Goal: Task Accomplishment & Management: Manage account settings

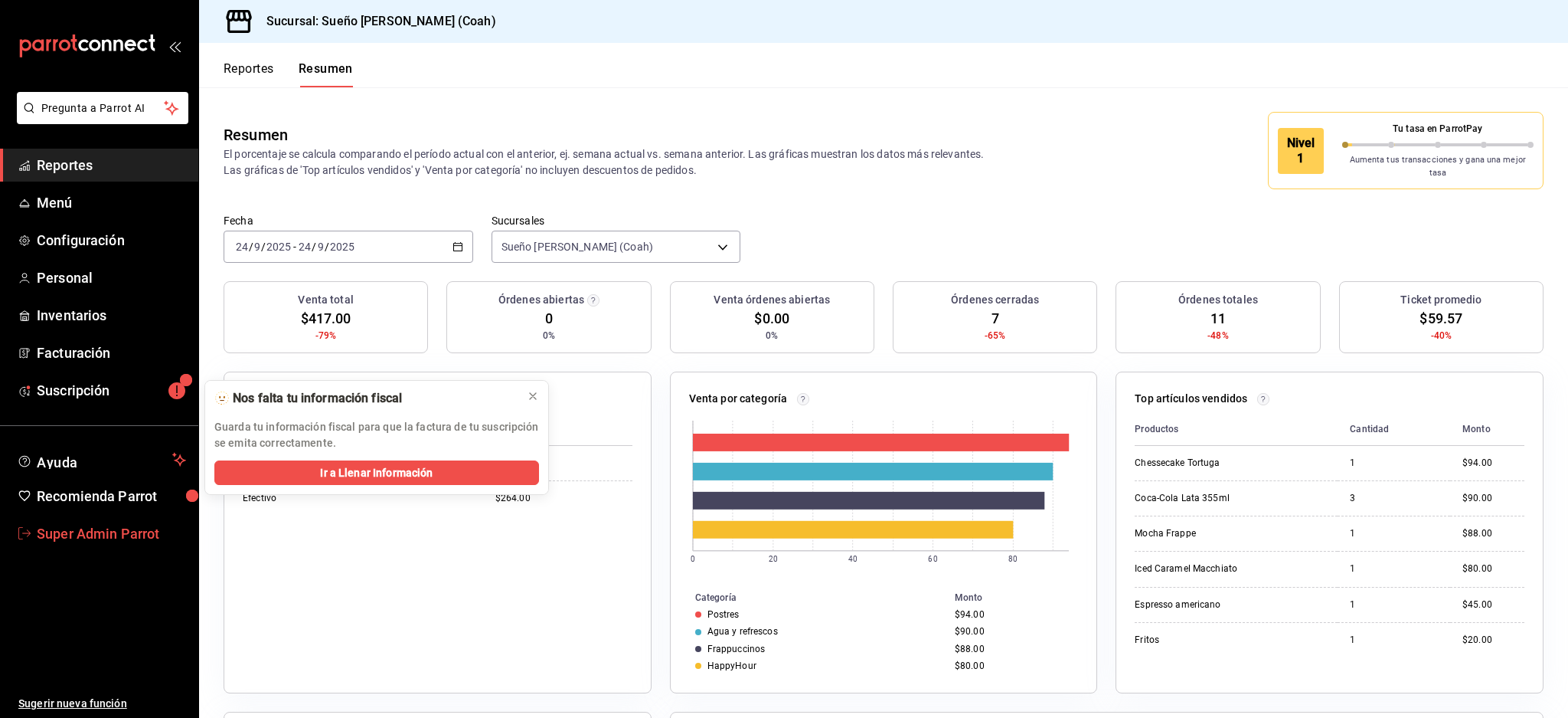
click at [64, 545] on link "Super Admin Parrot" at bounding box center [99, 533] width 198 height 33
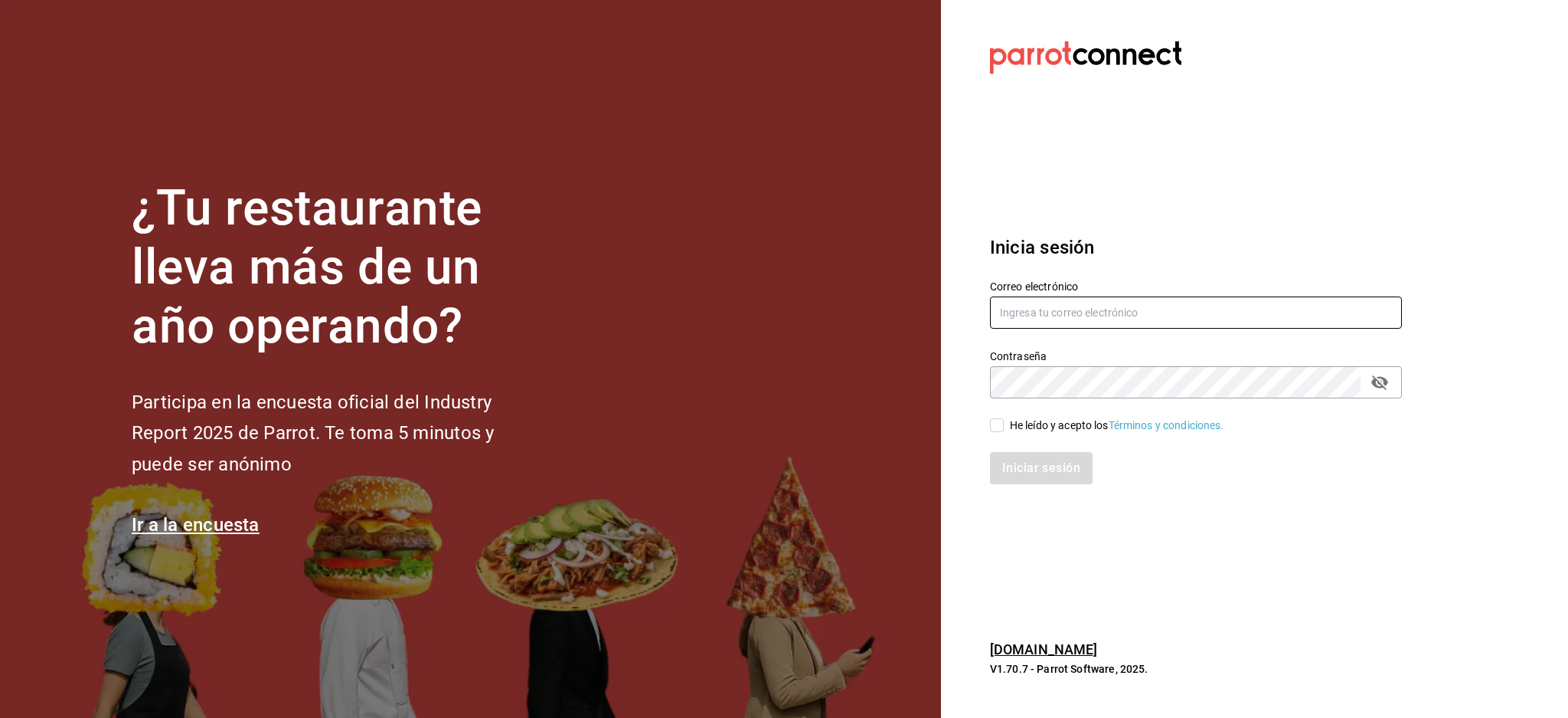
click at [1118, 323] on input "text" at bounding box center [1196, 312] width 412 height 32
paste input "palax@guadalupe.com"
type input "palax@guadalupe.com"
click at [1056, 435] on div "Iniciar sesión" at bounding box center [1187, 459] width 431 height 51
click at [1056, 428] on div "He leído y acepto los Términos y condiciones." at bounding box center [1117, 425] width 214 height 16
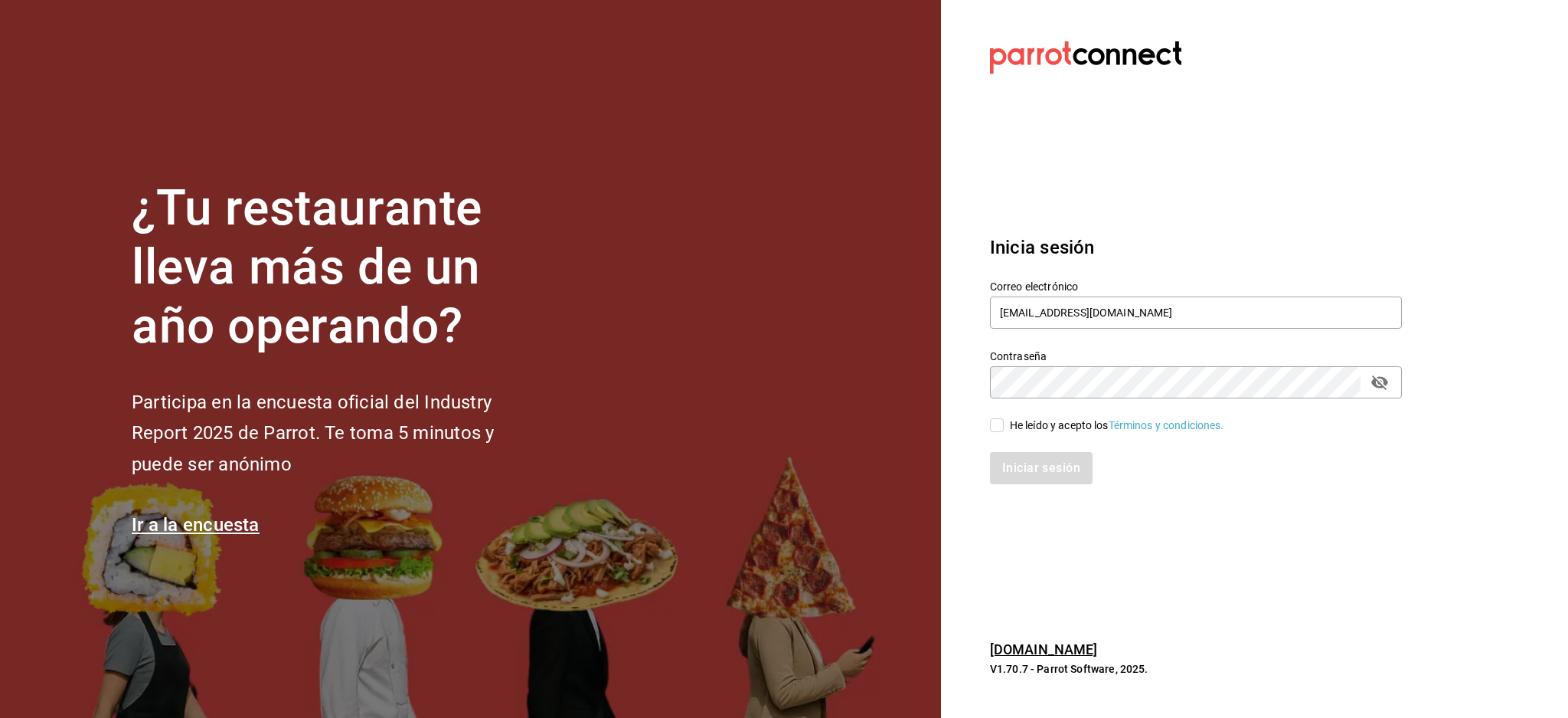
click at [1004, 428] on input "He leído y acepto los Términos y condiciones." at bounding box center [997, 424] width 14 height 14
checkbox input "true"
click at [1048, 465] on button "Iniciar sesión" at bounding box center [1042, 468] width 104 height 32
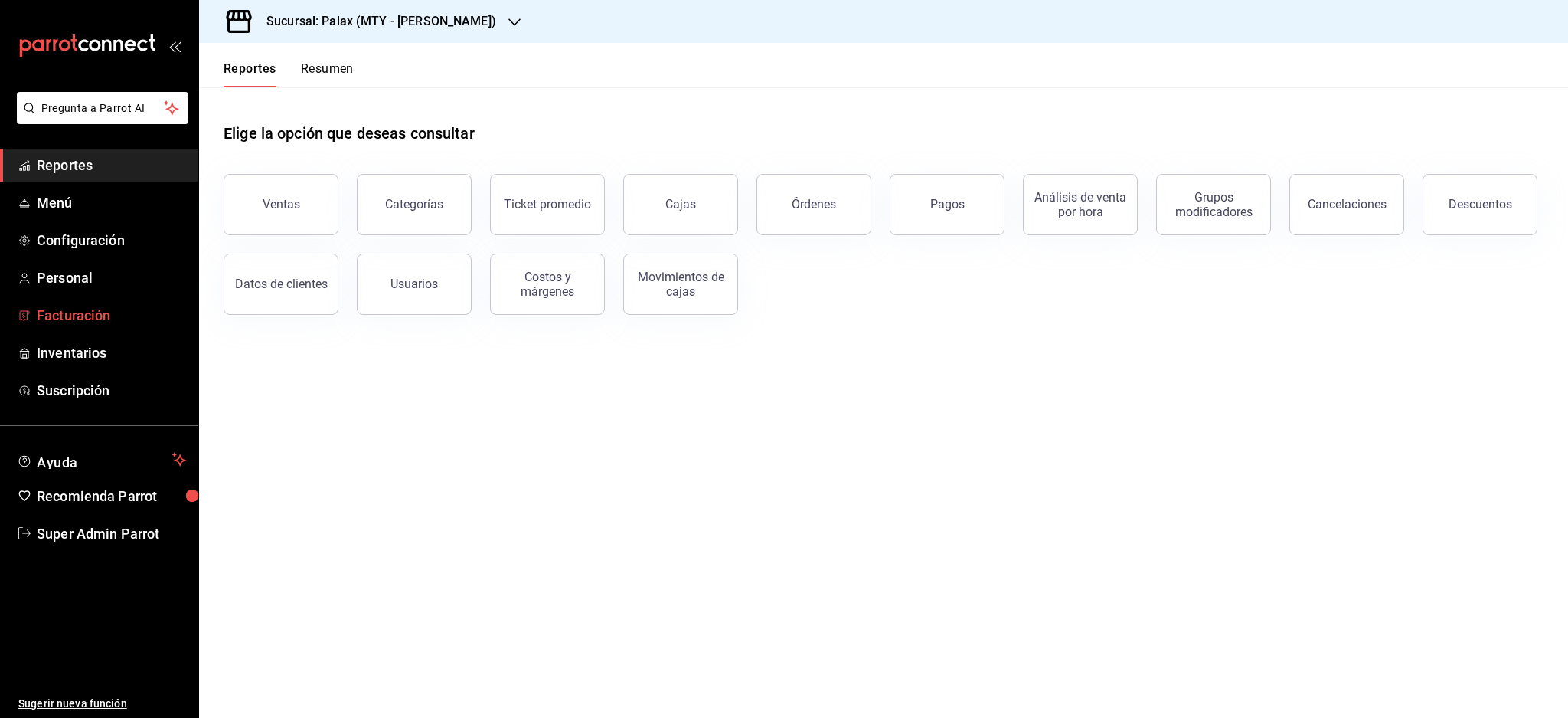
click at [69, 306] on span "Facturación" at bounding box center [111, 315] width 150 height 21
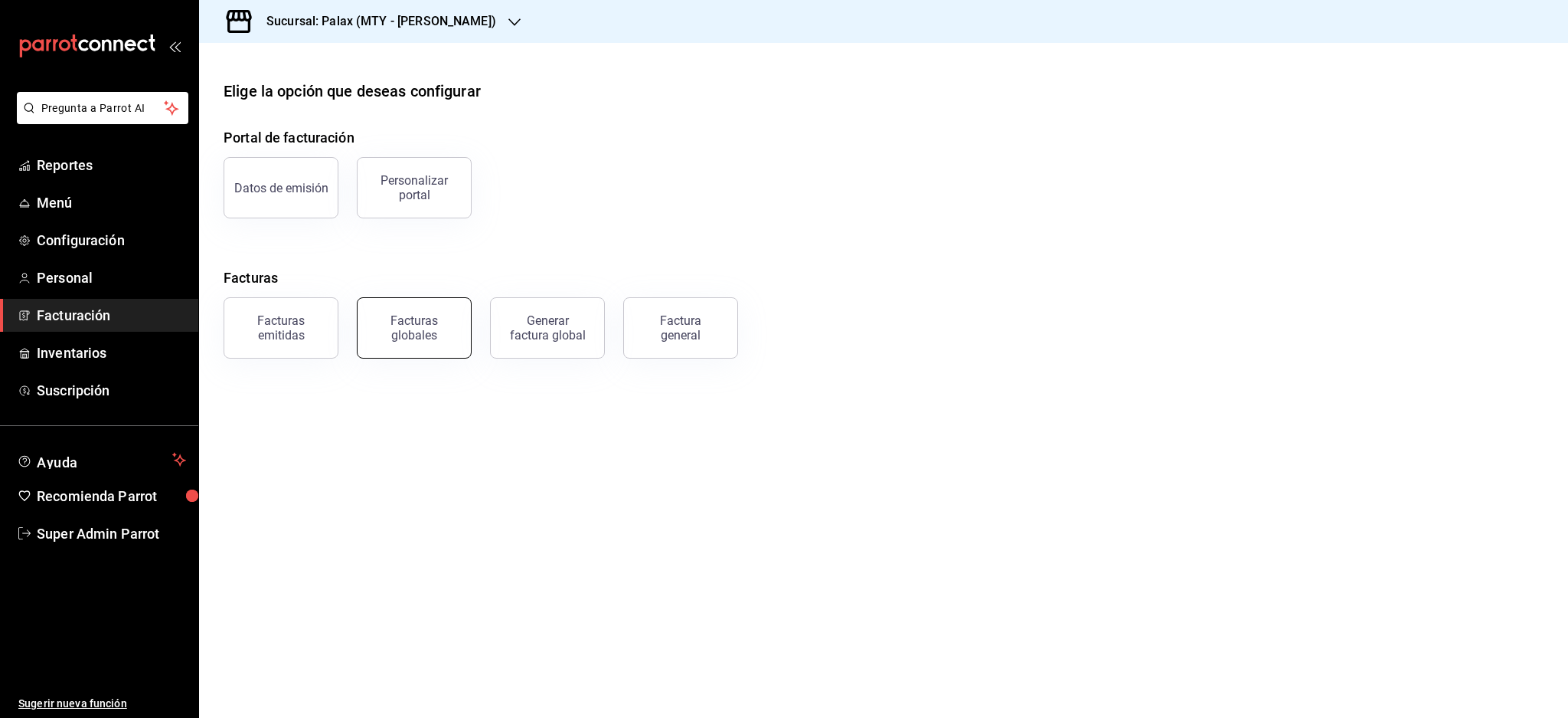
click at [410, 340] on div "Facturas globales" at bounding box center [414, 328] width 95 height 29
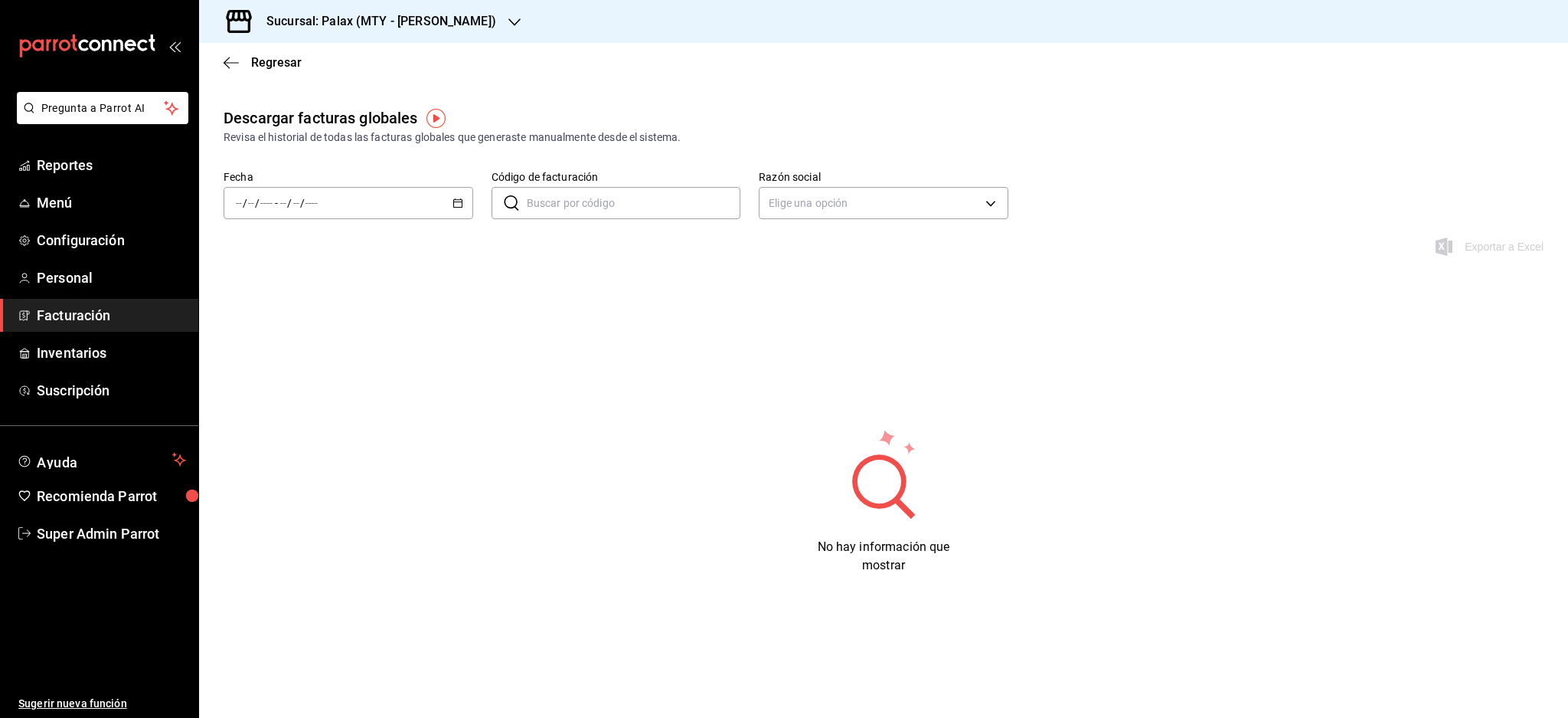
click at [400, 196] on div "/ / - / /" at bounding box center [349, 203] width 250 height 32
click at [297, 310] on span "Semana actual" at bounding box center [295, 318] width 119 height 16
click at [387, 209] on div "2025-09-21 21 / 9 / 2025 - 2025-09-24 24 / 9 / 2025" at bounding box center [349, 203] width 250 height 32
click at [284, 357] on span "Mes actual" at bounding box center [295, 353] width 119 height 16
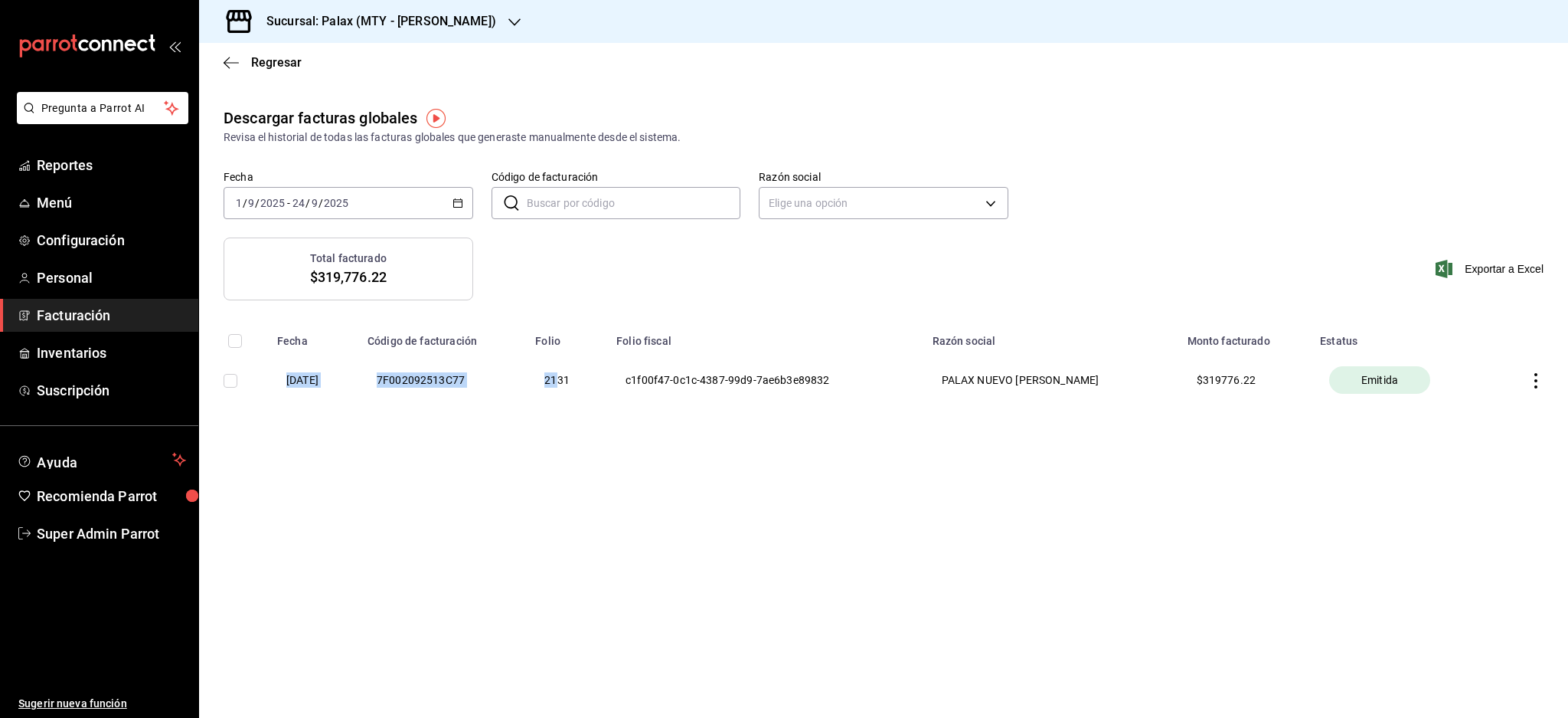
drag, startPoint x: 282, startPoint y: 374, endPoint x: 674, endPoint y: 381, distance: 392.1
click at [622, 381] on tr "01/09/2025 7F002092513C77 2131 c1f00f47-0c1c-4387-99d9-7ae6b3e89832 PALAX NUEVO…" at bounding box center [883, 380] width 1369 height 64
click at [923, 381] on th "c1f00f47-0c1c-4387-99d9-7ae6b3e89832" at bounding box center [765, 380] width 316 height 64
click at [451, 28] on h3 "Sucursal: Palax (MTY - GARZA SADA)" at bounding box center [375, 21] width 242 height 18
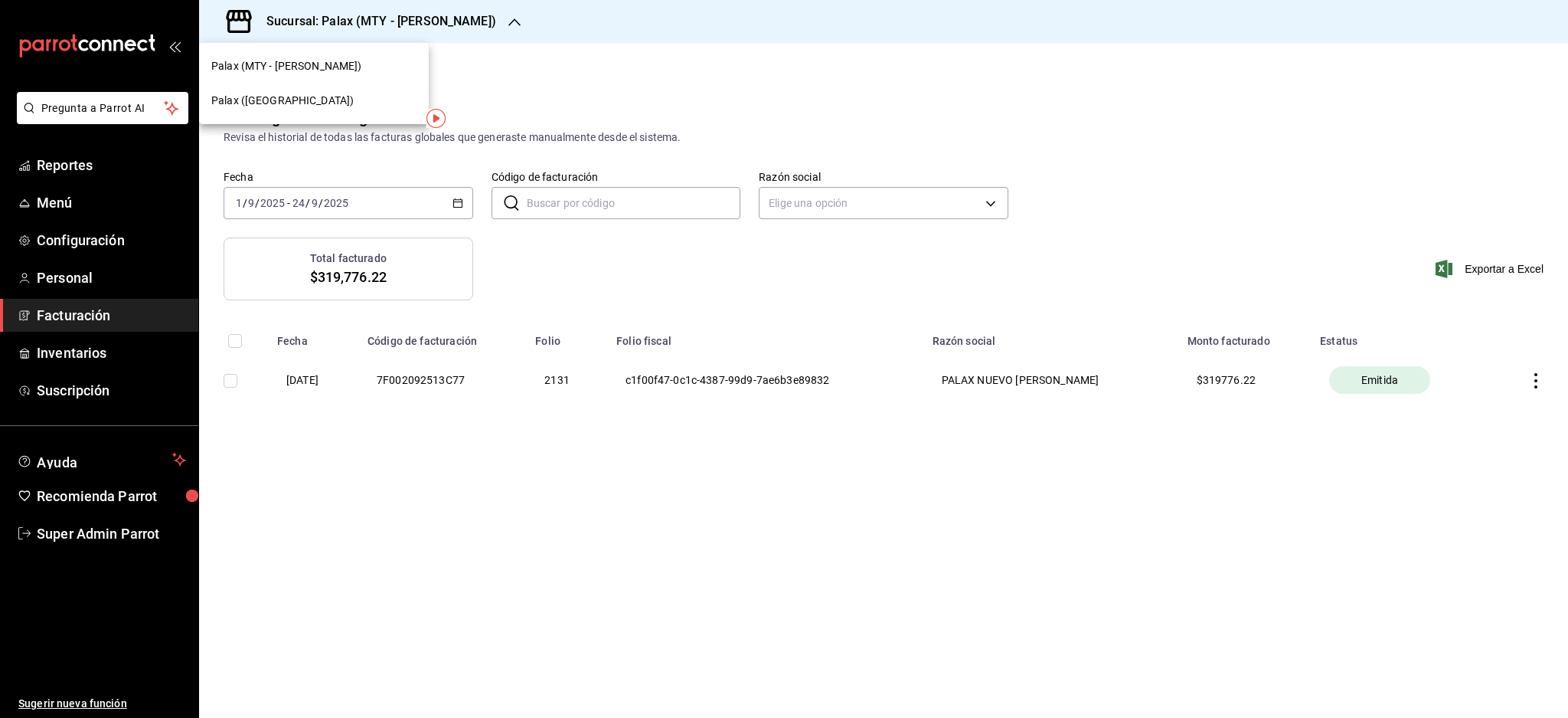
click at [324, 92] on div "Palax (Guadalupe)" at bounding box center [314, 100] width 205 height 16
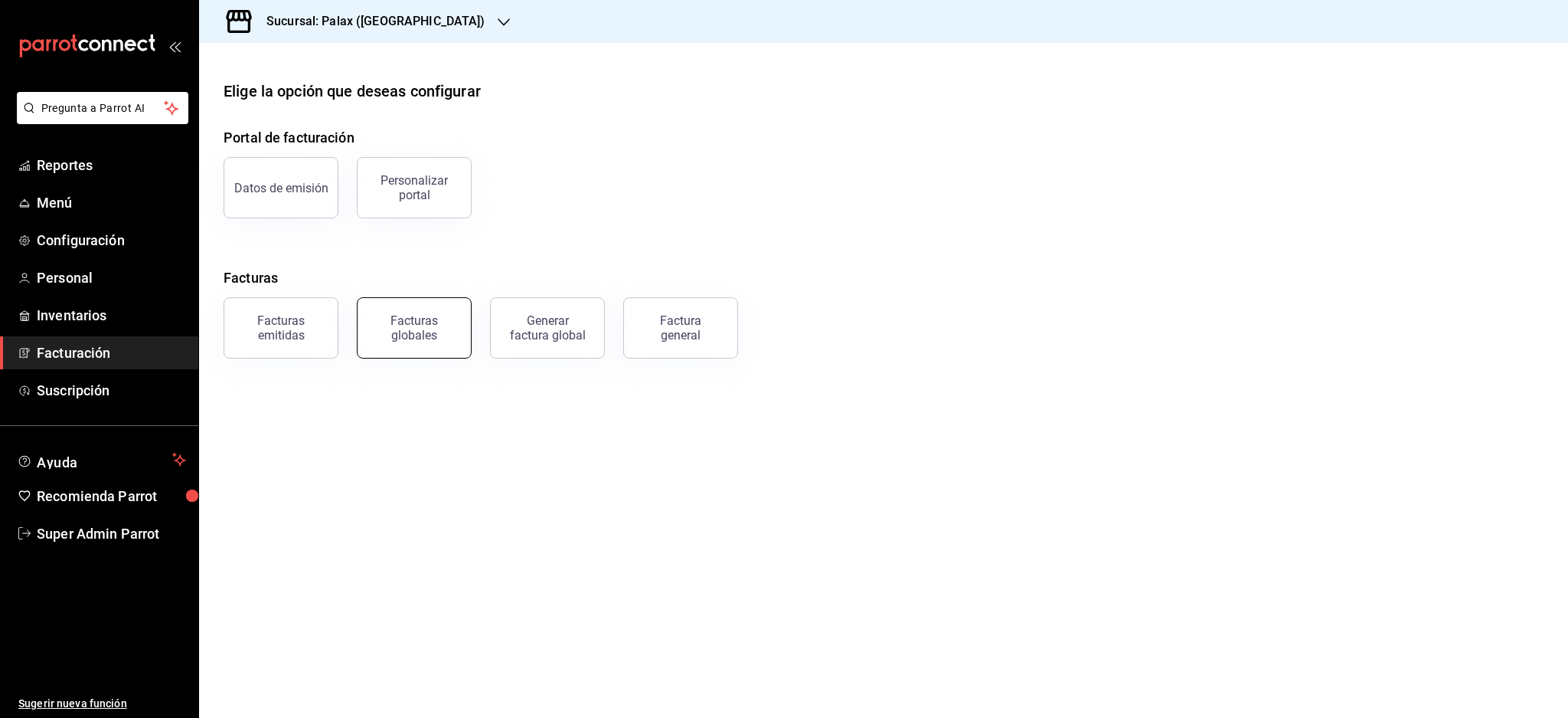
click at [412, 324] on div "Facturas globales" at bounding box center [414, 328] width 95 height 29
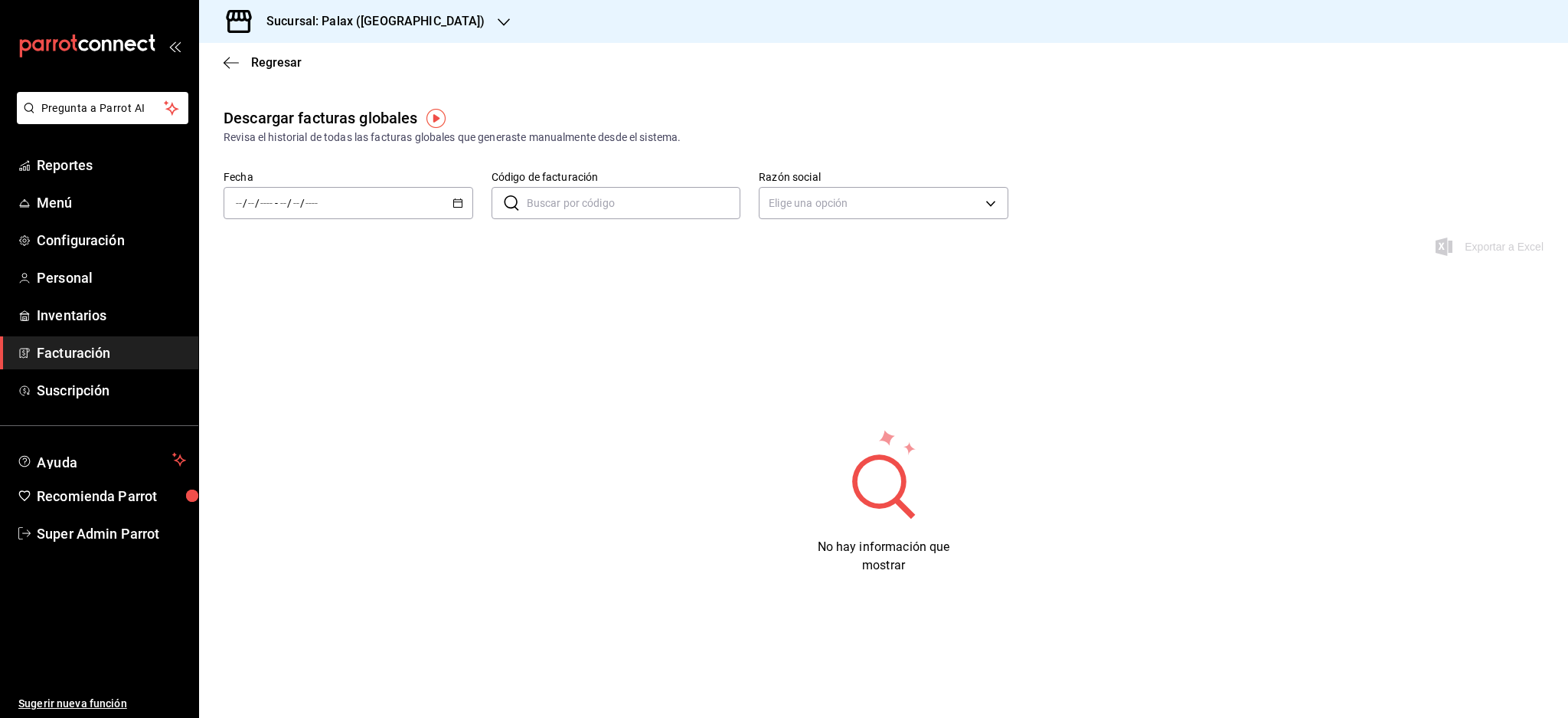
click at [409, 187] on div "/ / - / /" at bounding box center [349, 203] width 250 height 32
click at [283, 310] on span "Semana actual" at bounding box center [295, 318] width 119 height 16
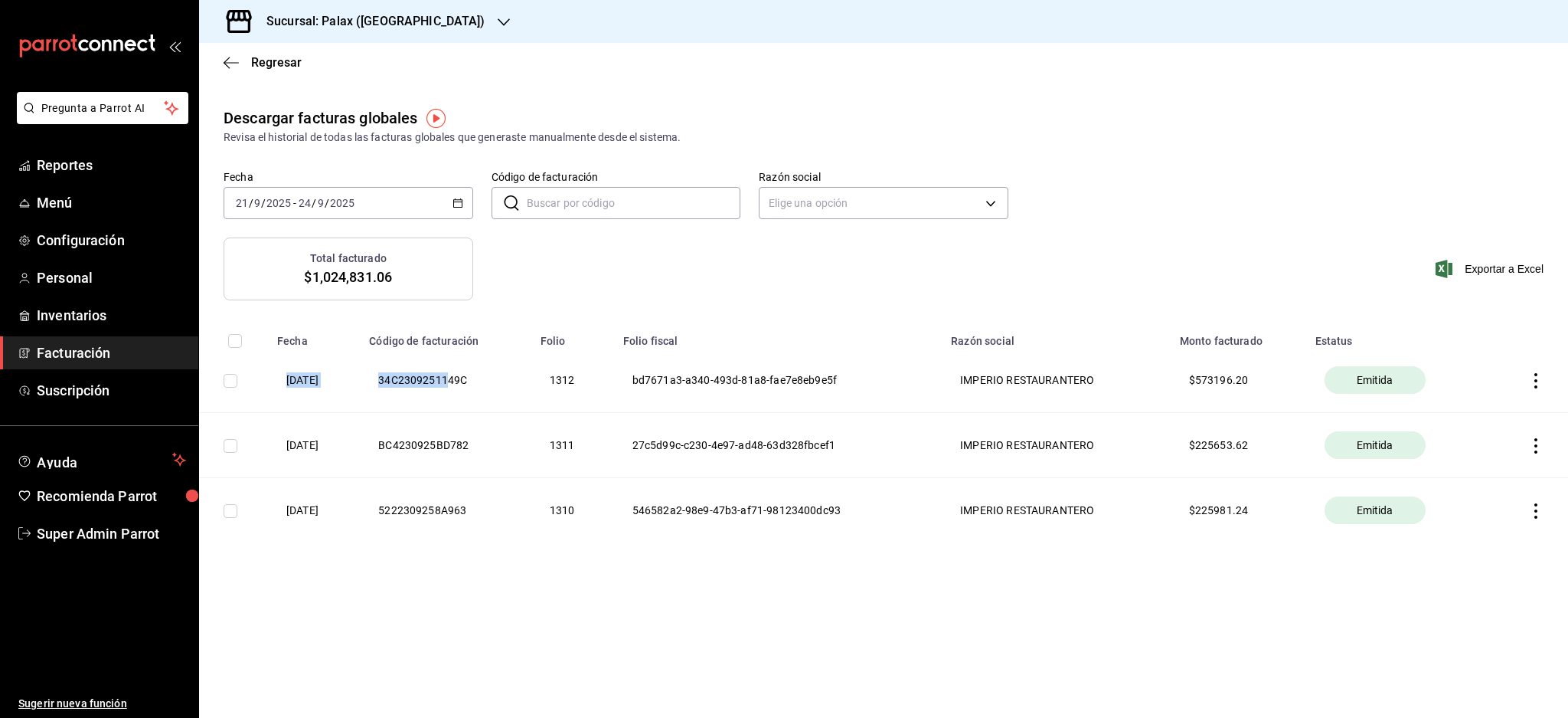
drag, startPoint x: 274, startPoint y: 373, endPoint x: 495, endPoint y: 372, distance: 221.0
click at [495, 372] on tr "23/09/2025 34C2309251149C 1312 bd7671a3-a340-493d-81a8-fae7e8eb9e5f IMPERIO RES…" at bounding box center [883, 380] width 1369 height 65
click at [560, 372] on th "1312" at bounding box center [573, 380] width 83 height 65
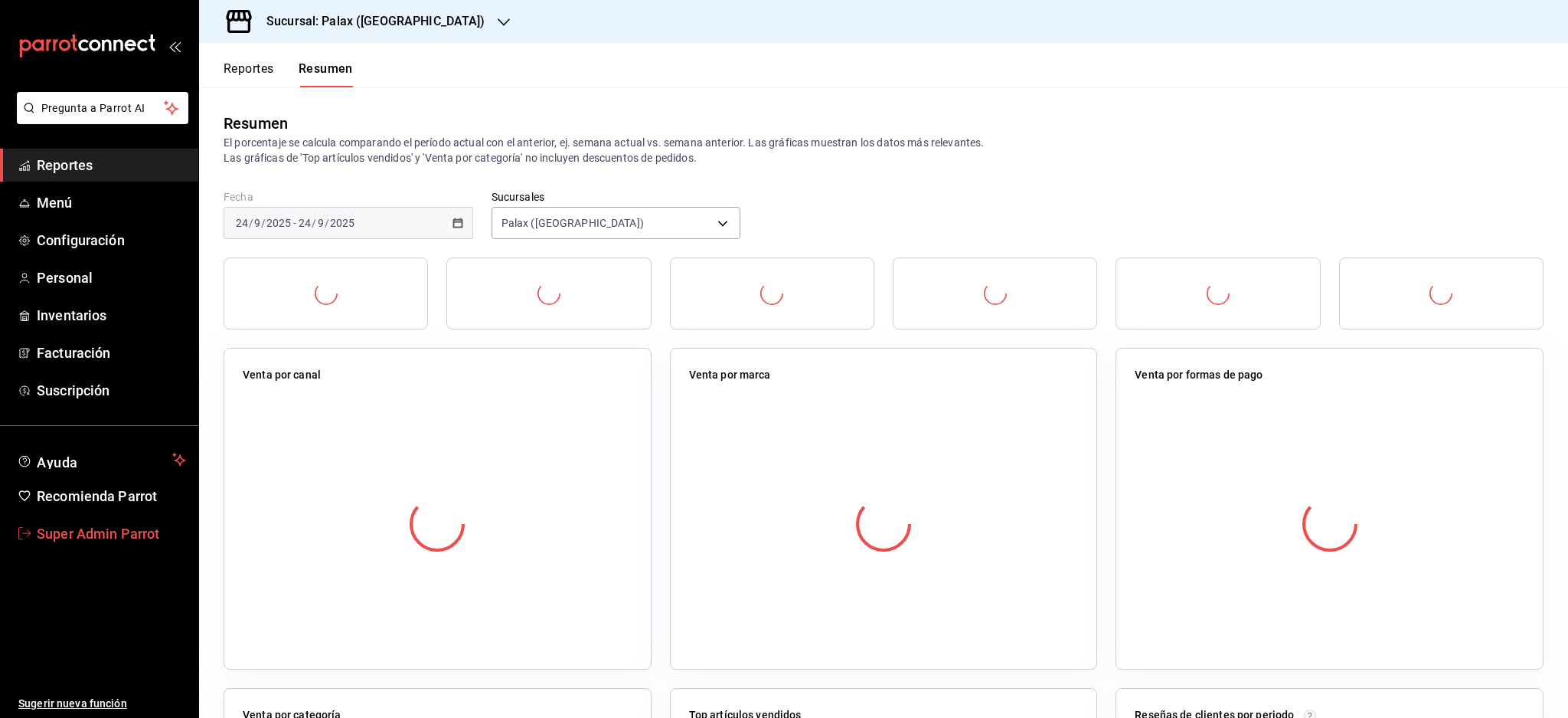
click at [162, 525] on span "Super Admin Parrot" at bounding box center [111, 533] width 150 height 21
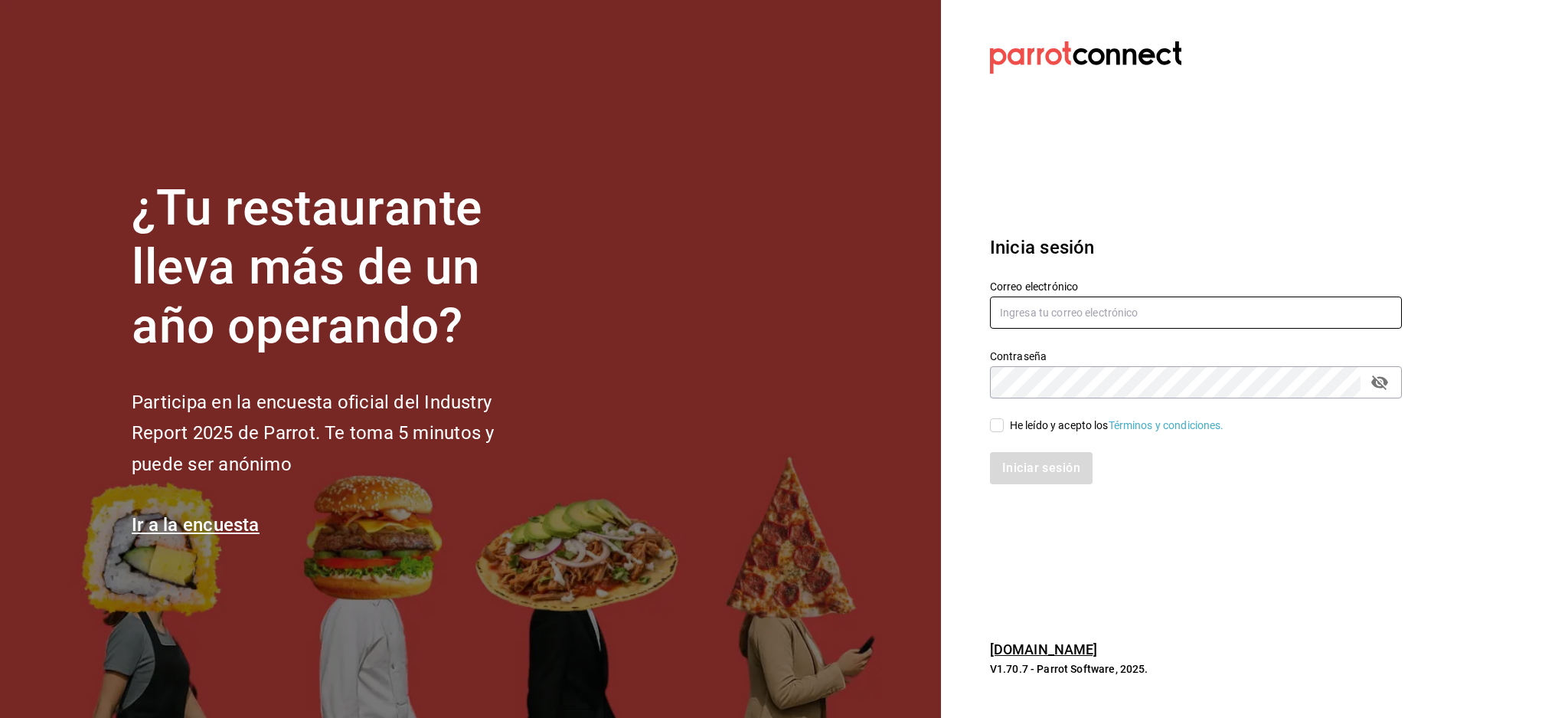
click at [1194, 299] on input "text" at bounding box center [1196, 312] width 412 height 32
paste input "taqueriabeantown@cdmx.com"
type input "taqueriabeantown@cdmx.com"
click at [1024, 421] on div "He leído y acepto los Términos y condiciones." at bounding box center [1117, 425] width 214 height 16
click at [1023, 475] on div "Iniciar sesión" at bounding box center [1196, 468] width 412 height 32
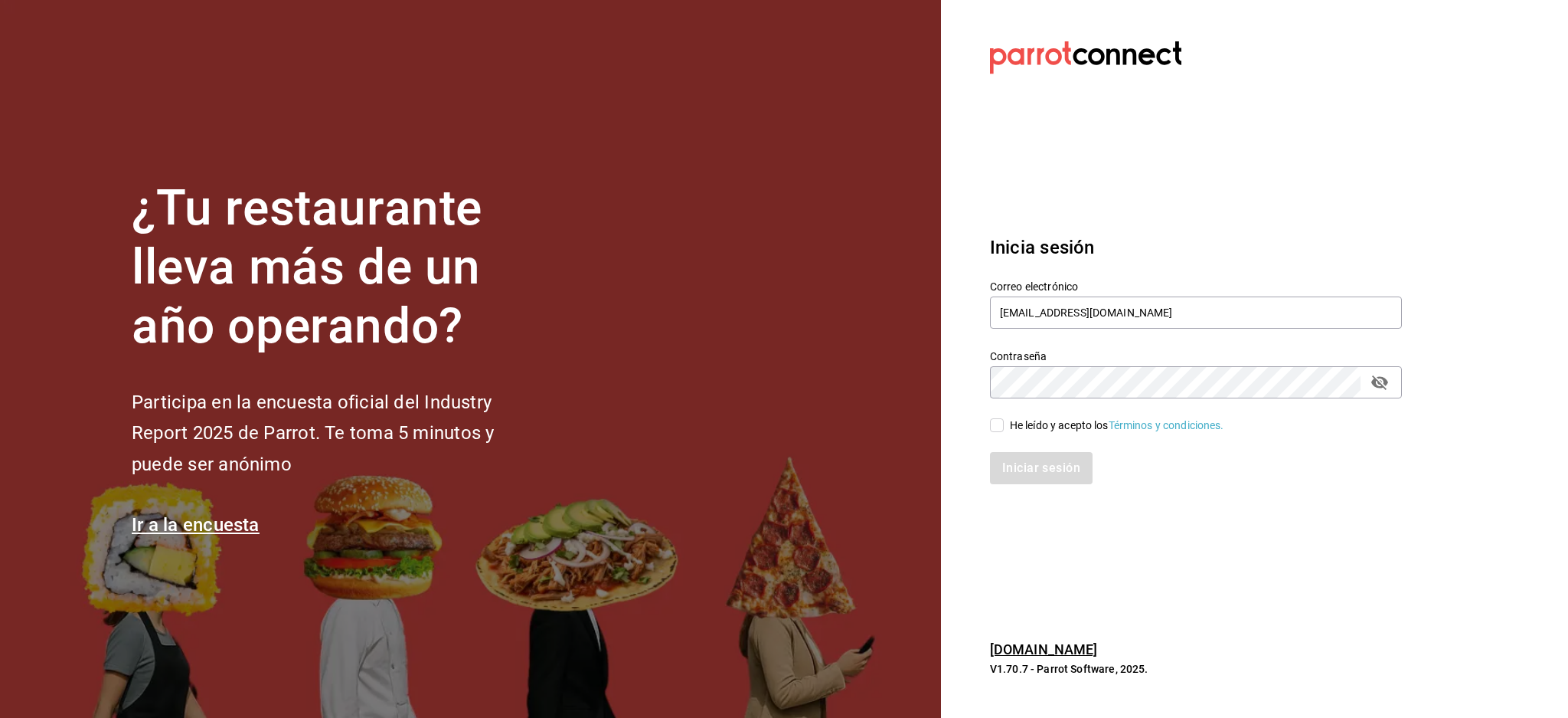
click at [1017, 426] on div "He leído y acepto los Términos y condiciones." at bounding box center [1117, 425] width 214 height 16
click at [1004, 426] on input "He leído y acepto los Términos y condiciones." at bounding box center [997, 424] width 14 height 14
checkbox input "true"
click at [1012, 466] on button "Iniciar sesión" at bounding box center [1042, 468] width 104 height 32
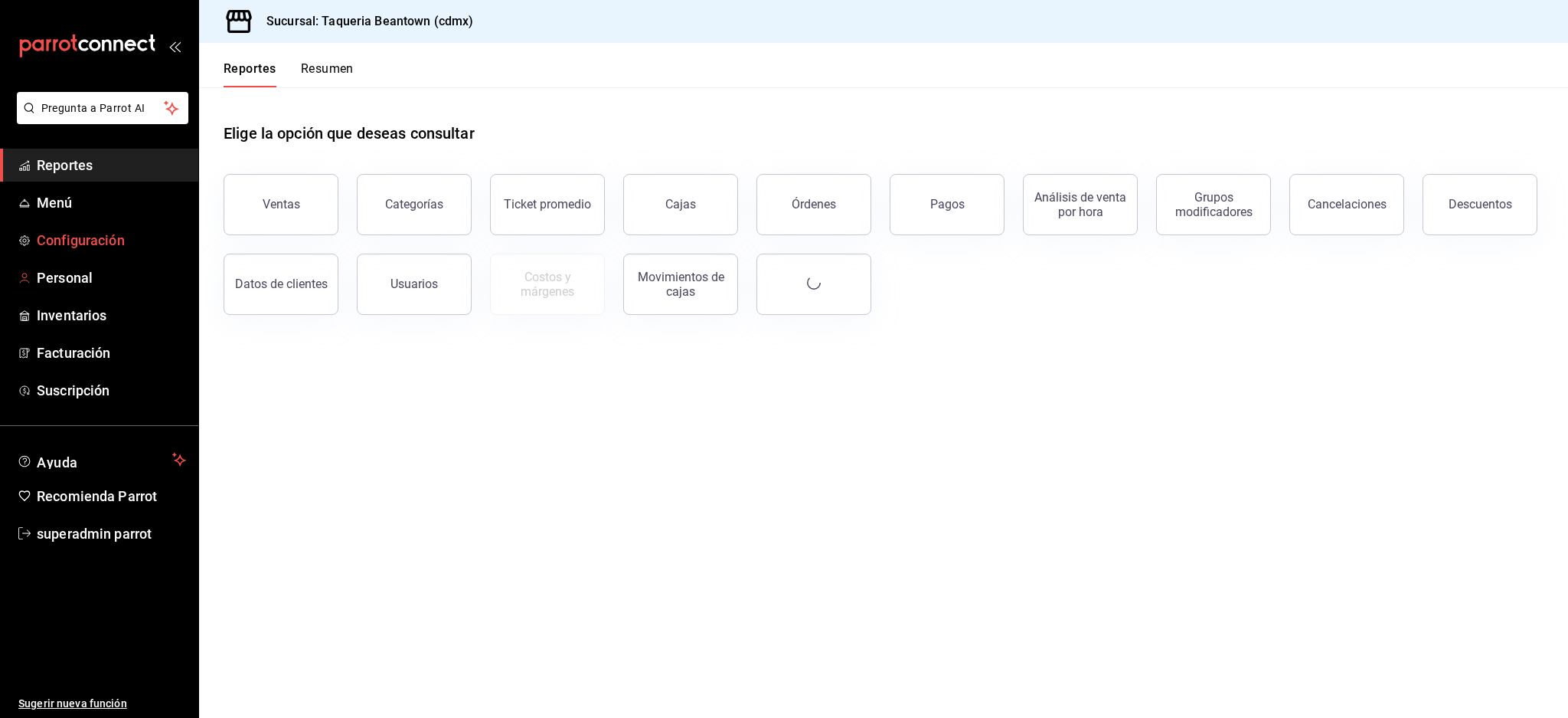
click at [84, 250] on span "Configuración" at bounding box center [111, 240] width 150 height 21
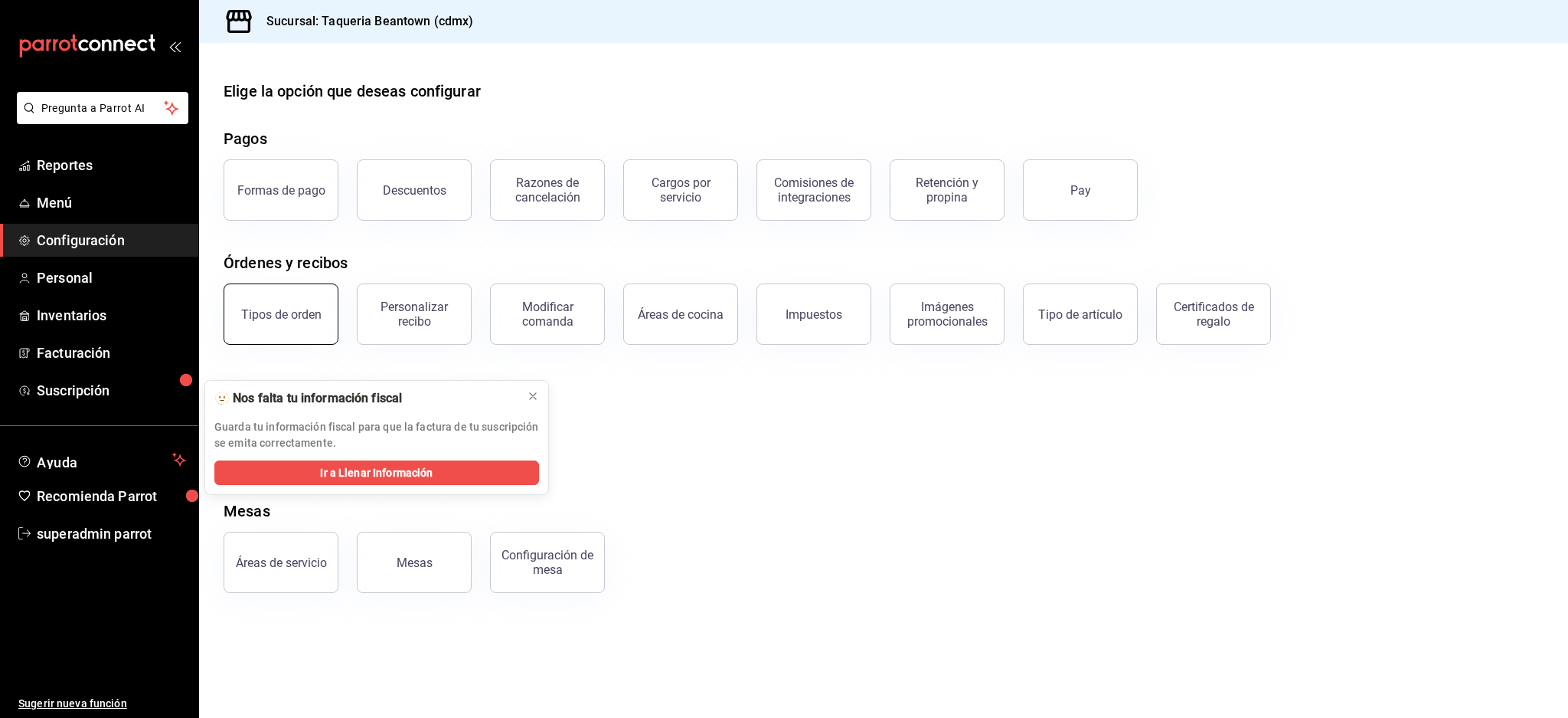
click at [290, 302] on button "Tipos de orden" at bounding box center [281, 314] width 115 height 61
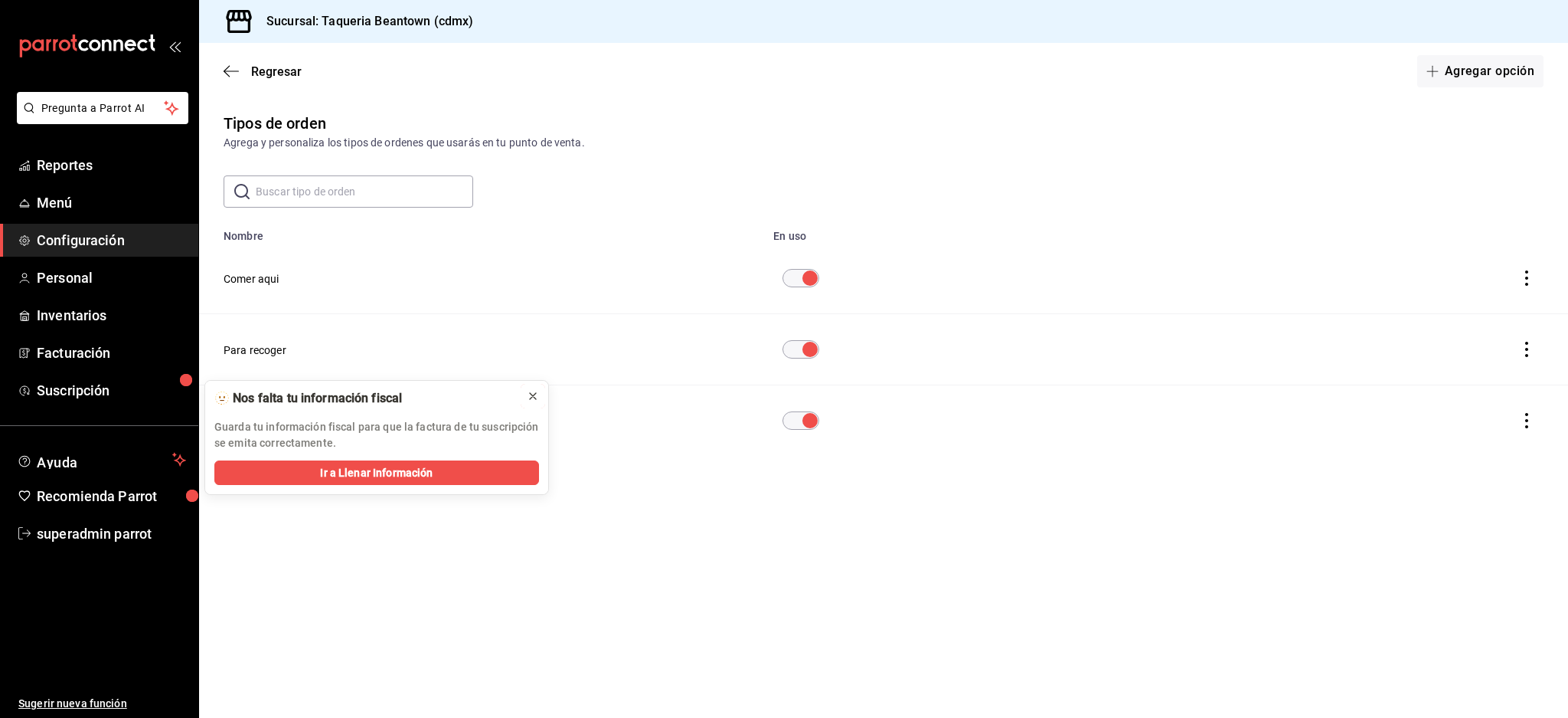
click at [531, 393] on icon at bounding box center [533, 396] width 6 height 6
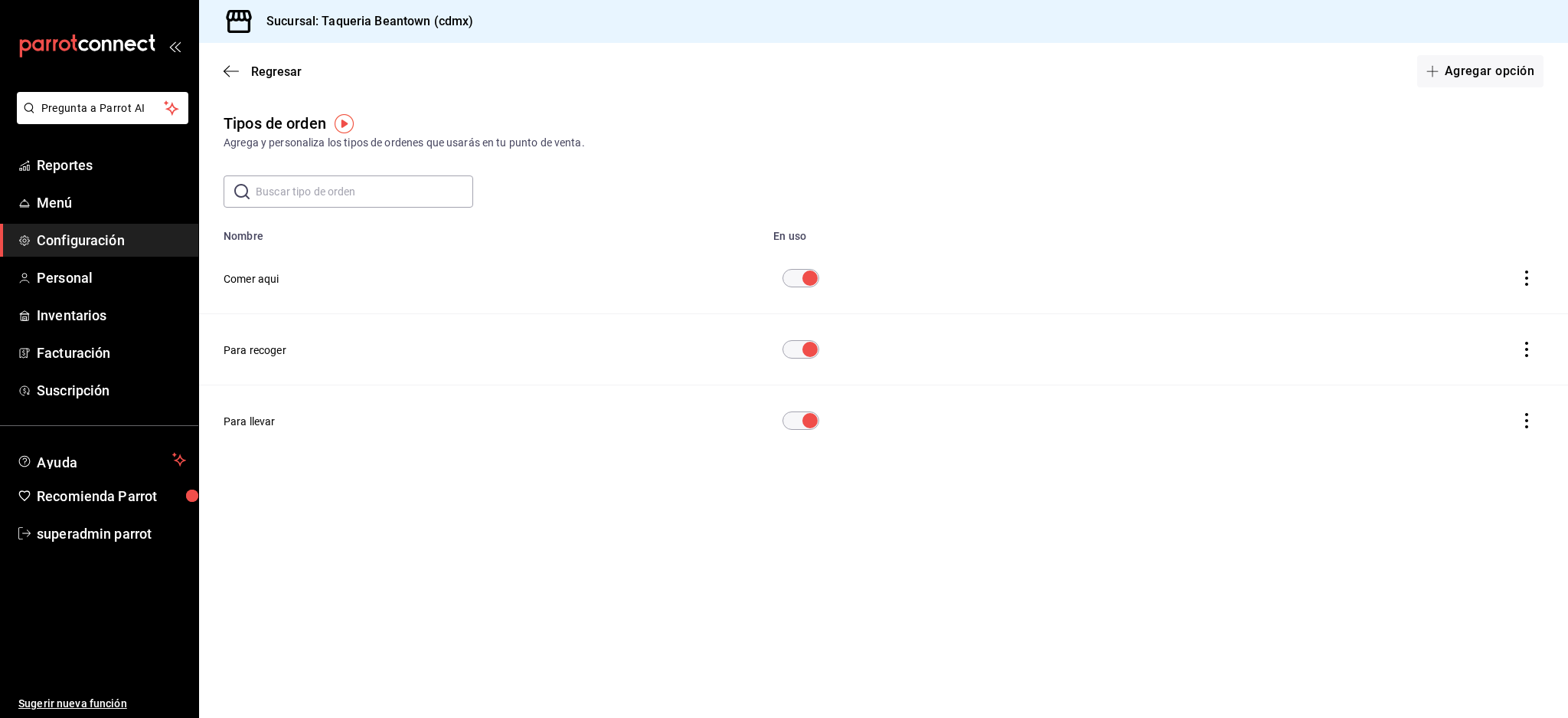
click at [271, 271] on button "Comer aqui" at bounding box center [252, 279] width 56 height 15
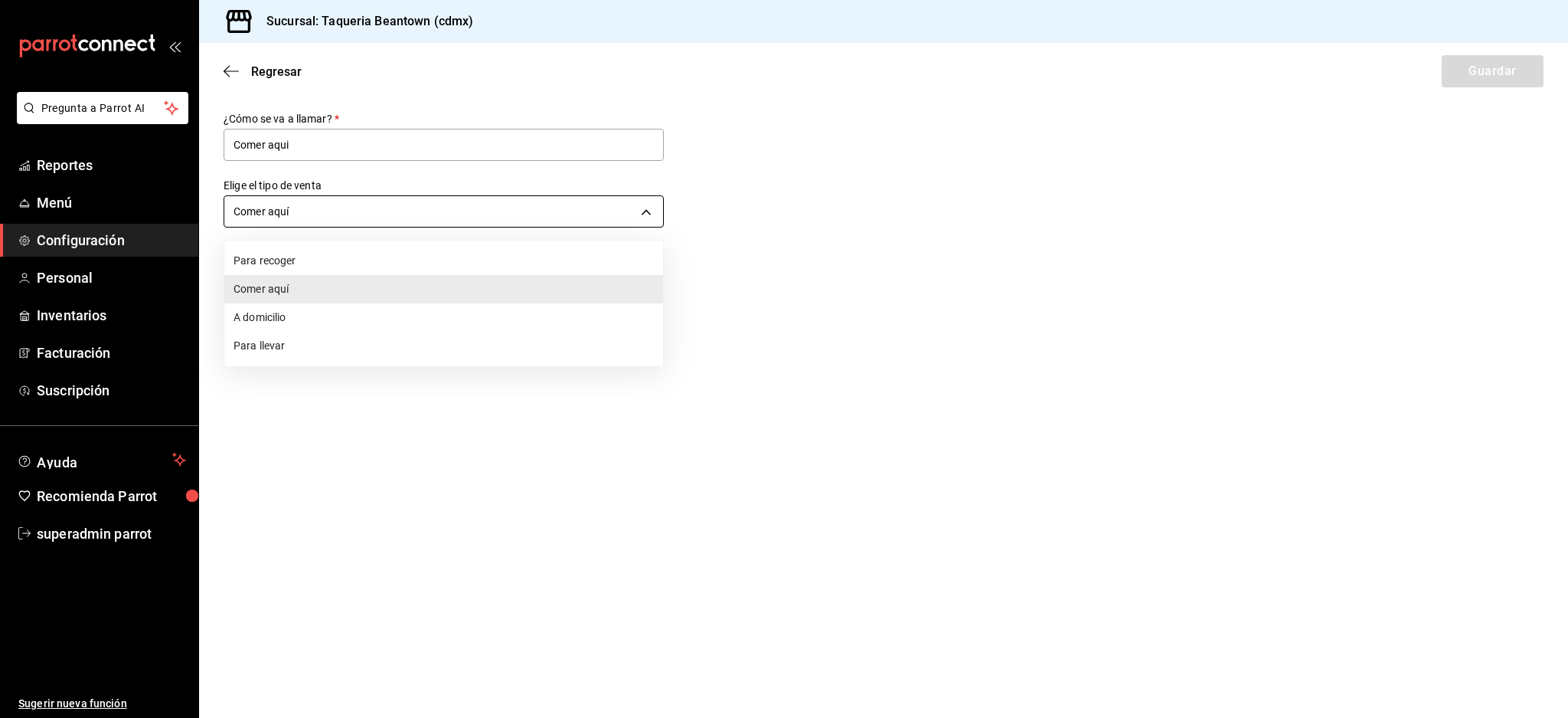
click at [337, 210] on body "Pregunta a Parrot AI Reportes Menú Configuración Personal Inventarios Facturaci…" at bounding box center [784, 359] width 1568 height 718
click at [400, 220] on div at bounding box center [784, 359] width 1568 height 718
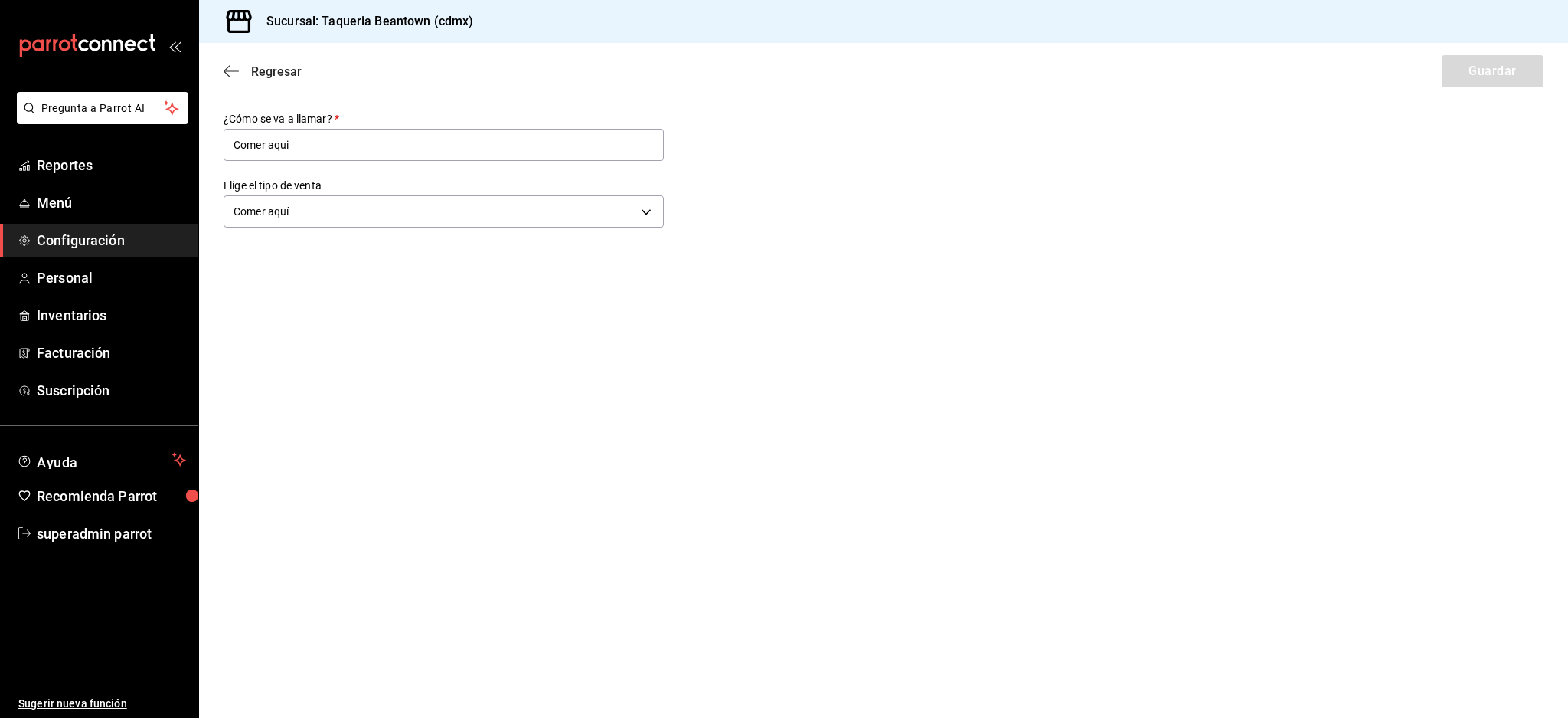
click at [236, 68] on icon "button" at bounding box center [231, 71] width 15 height 14
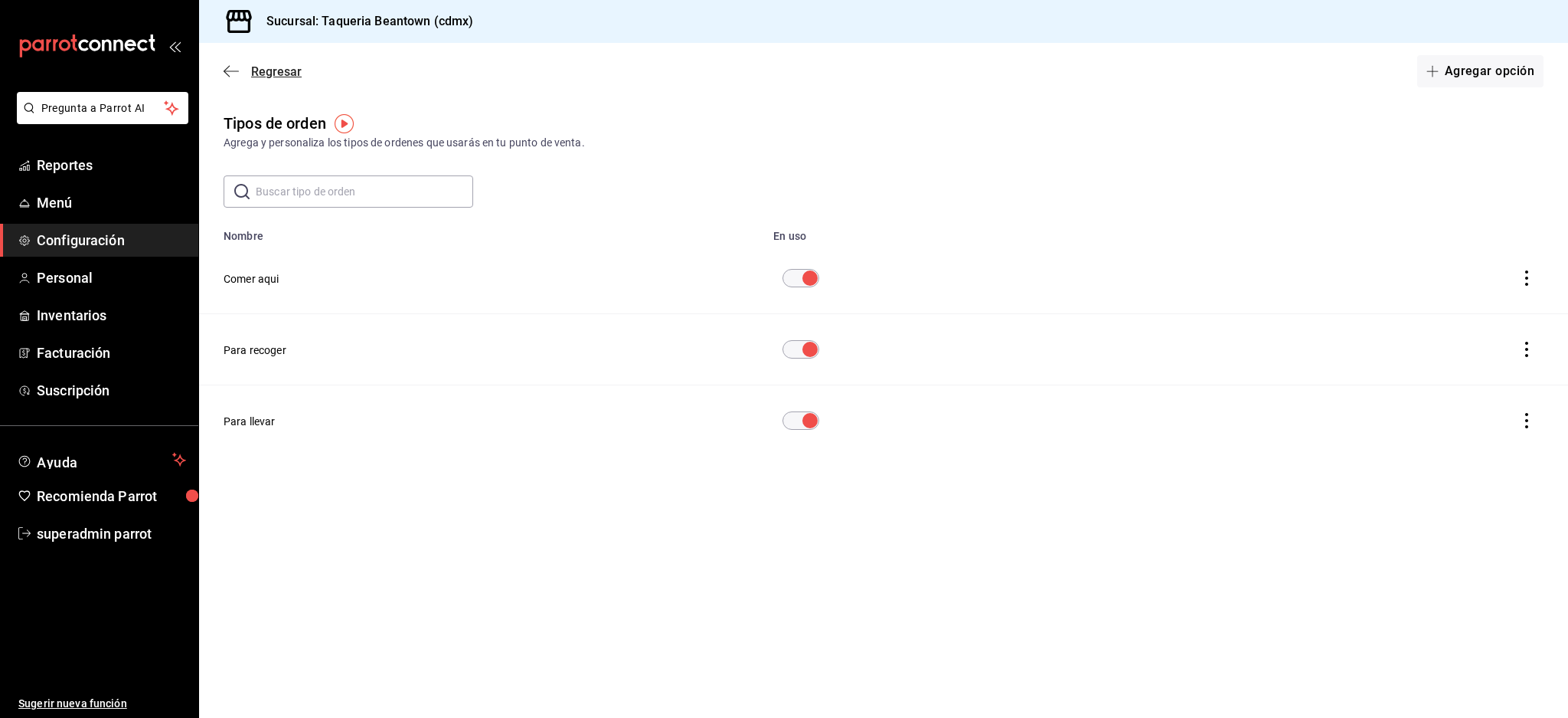
click at [233, 70] on icon "button" at bounding box center [231, 71] width 15 height 14
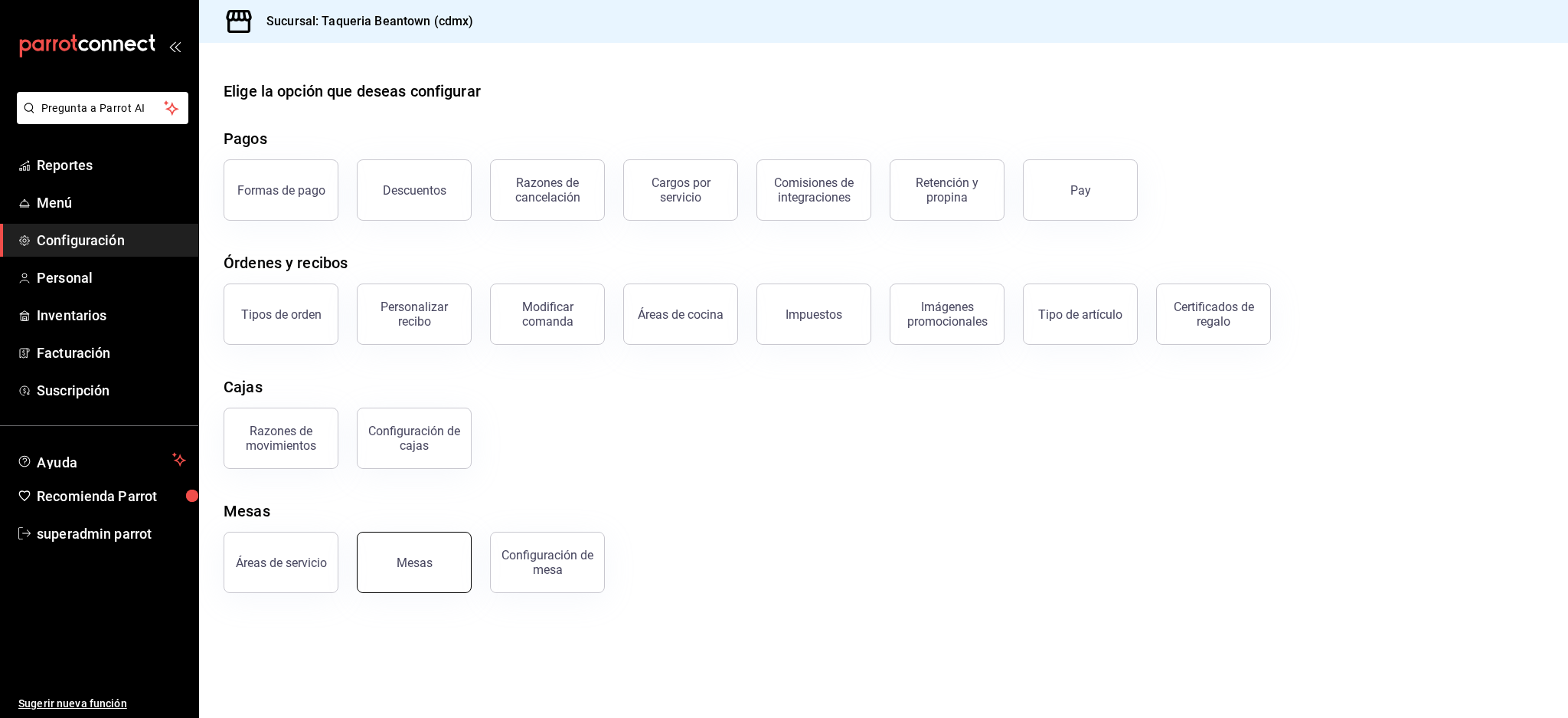
click at [425, 563] on div "Mesas" at bounding box center [414, 563] width 36 height 14
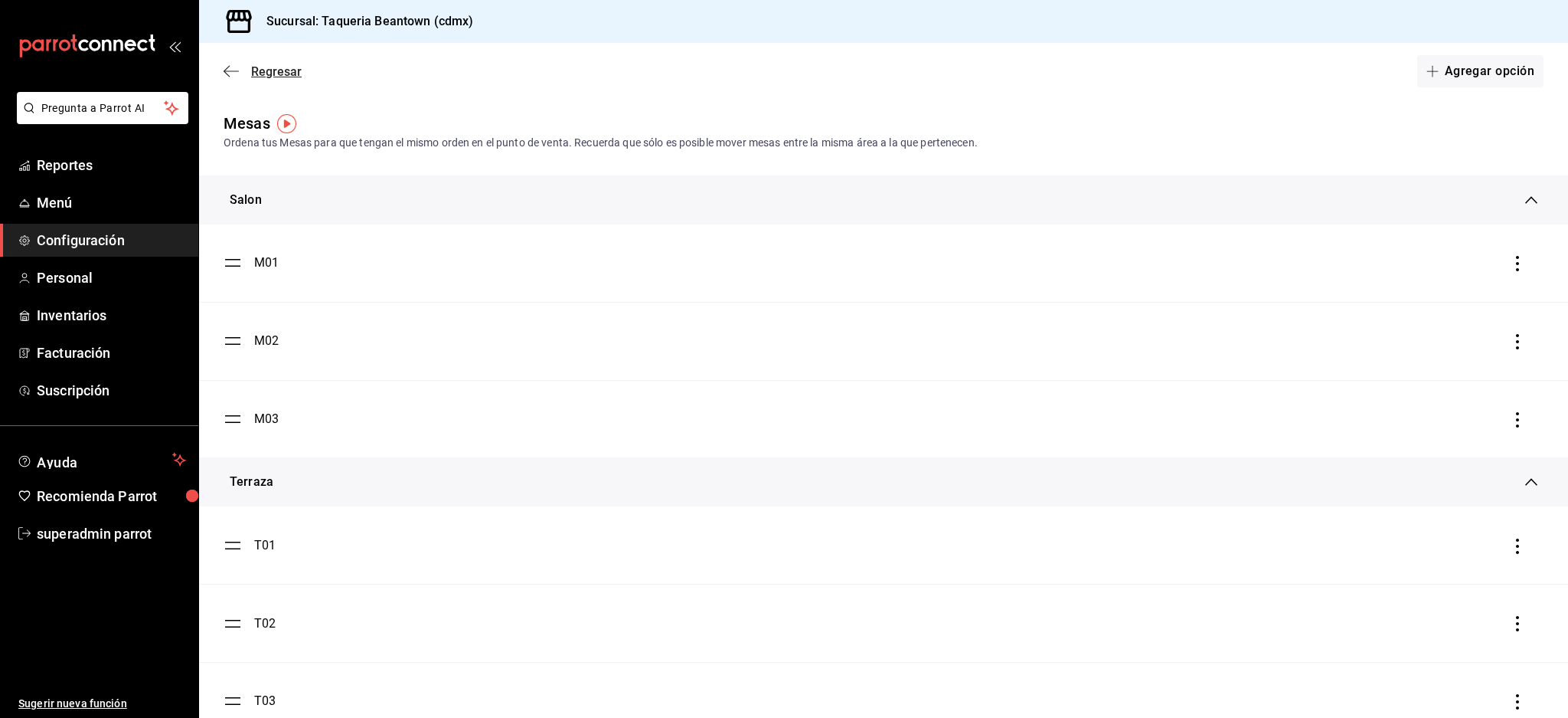
click at [231, 69] on icon "button" at bounding box center [231, 71] width 15 height 14
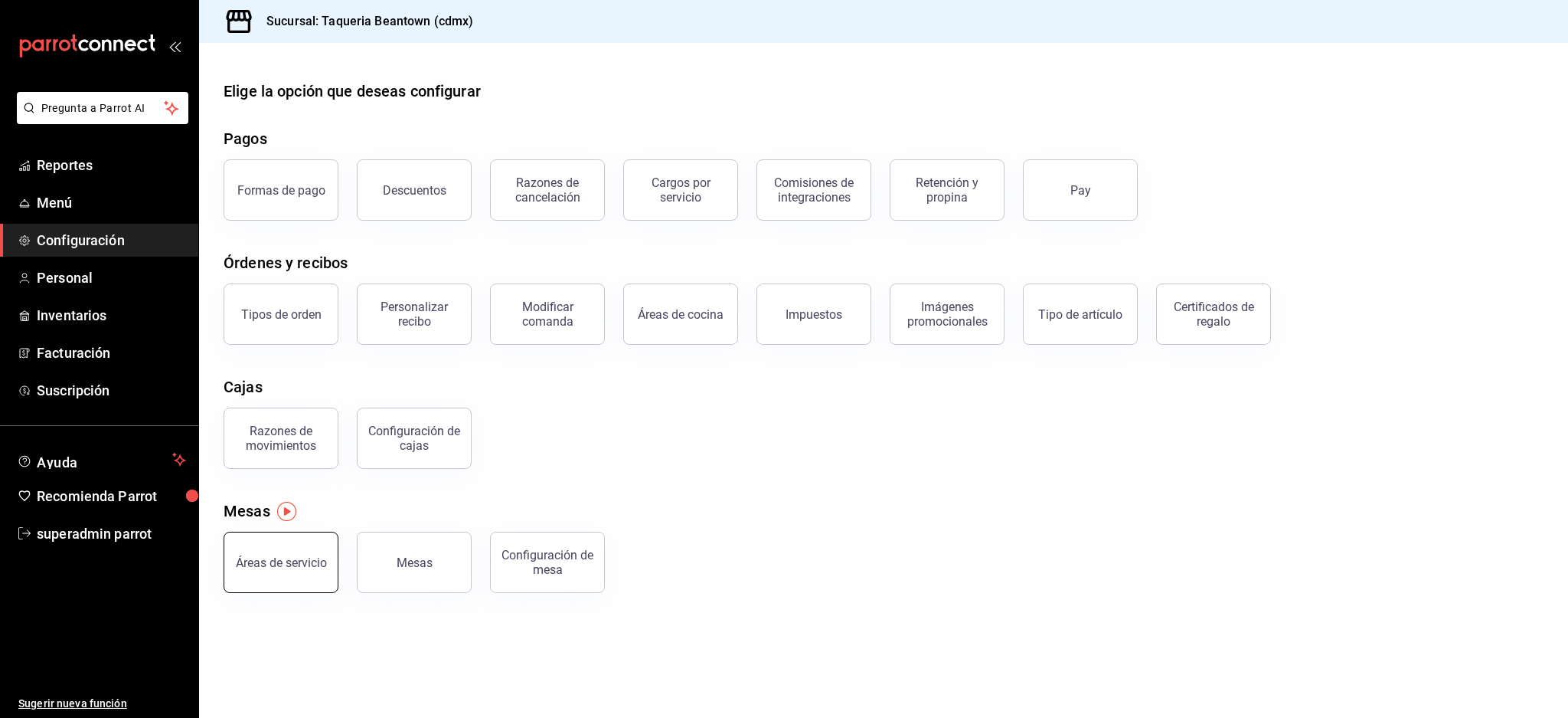
click at [284, 559] on div "Áreas de servicio" at bounding box center [281, 563] width 91 height 14
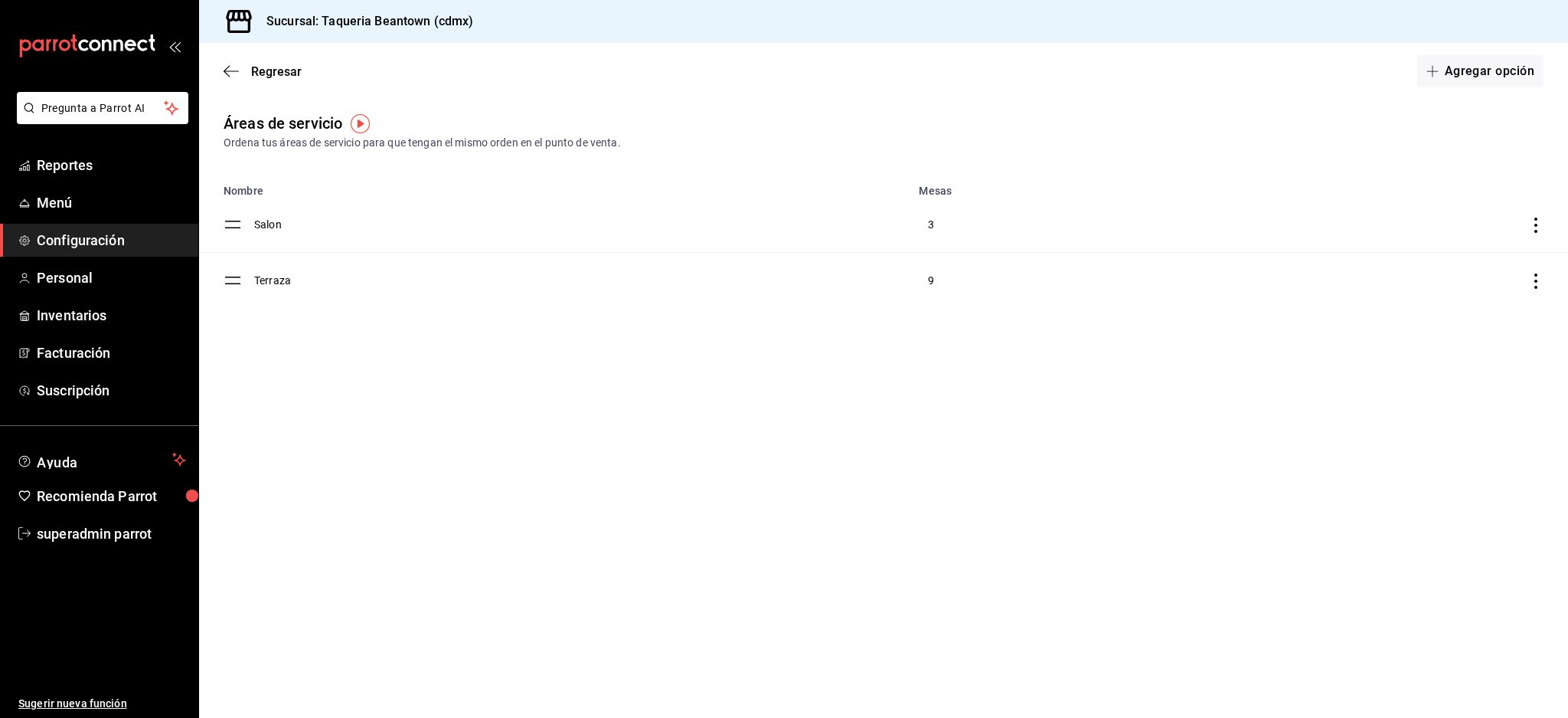
click at [252, 80] on div "Regresar Agregar opción" at bounding box center [883, 71] width 1369 height 57
click at [82, 275] on span "Personal" at bounding box center [111, 278] width 150 height 21
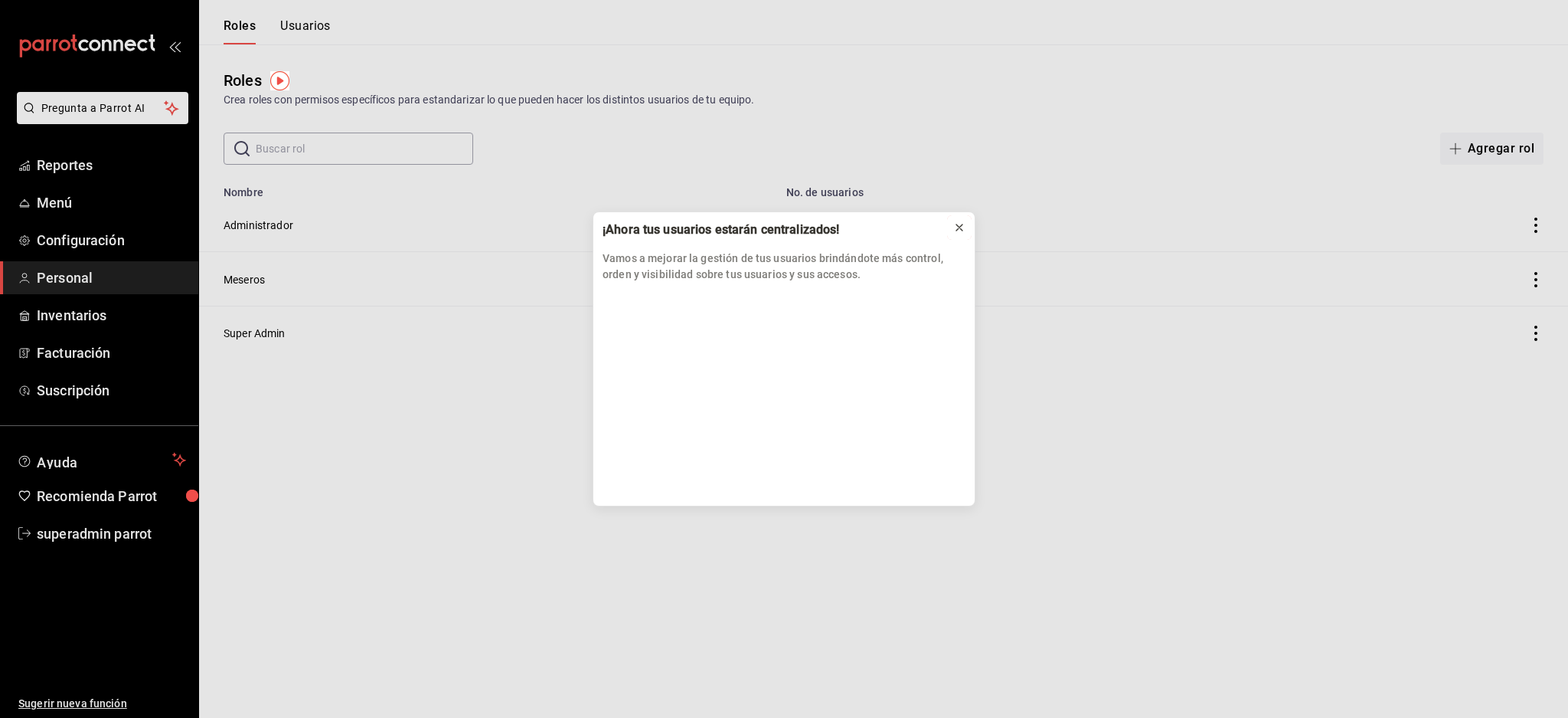
click at [958, 233] on div at bounding box center [959, 227] width 12 height 15
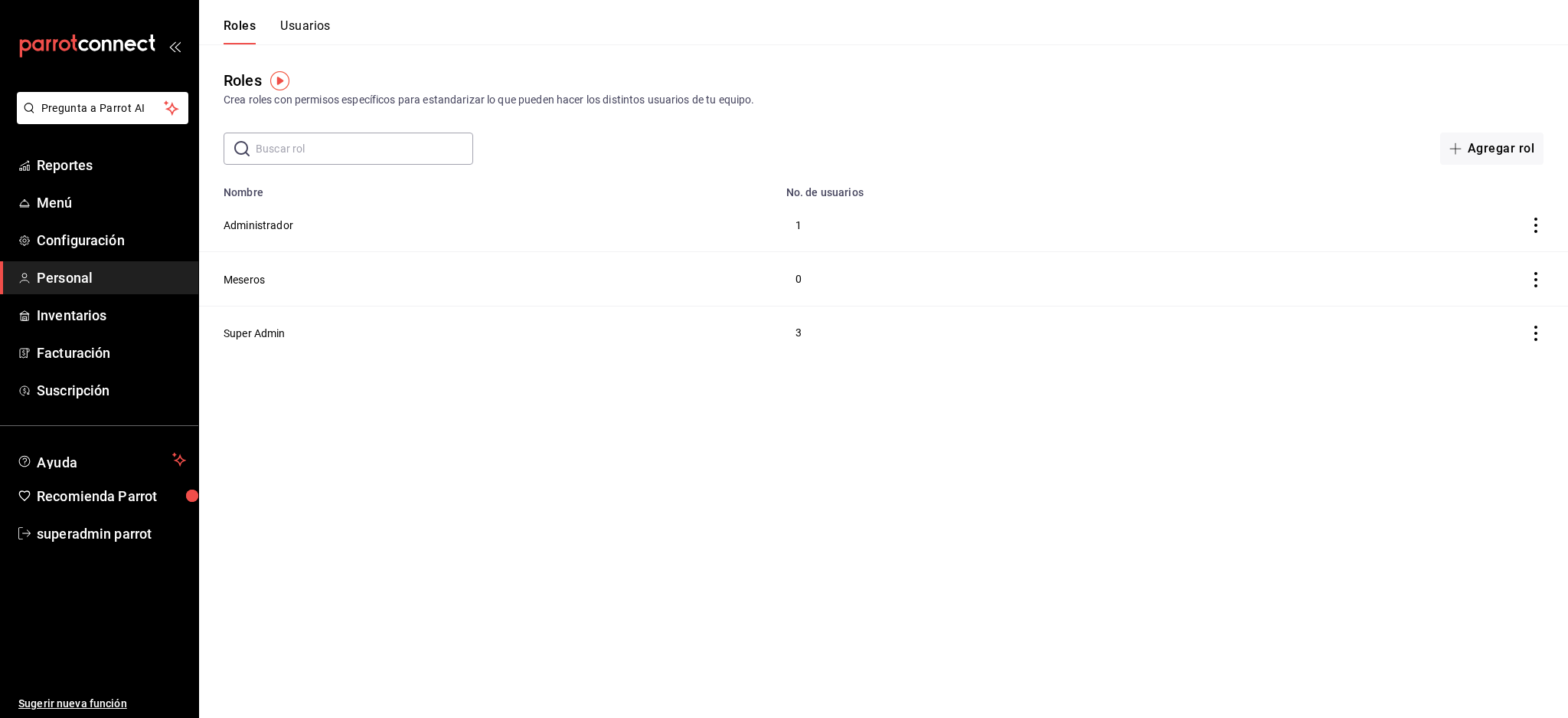
click at [291, 47] on div "Roles Crea roles con permisos específicos para estandarizar lo que pueden hacer…" at bounding box center [883, 104] width 1369 height 120
click at [299, 29] on button "Usuarios" at bounding box center [306, 31] width 51 height 26
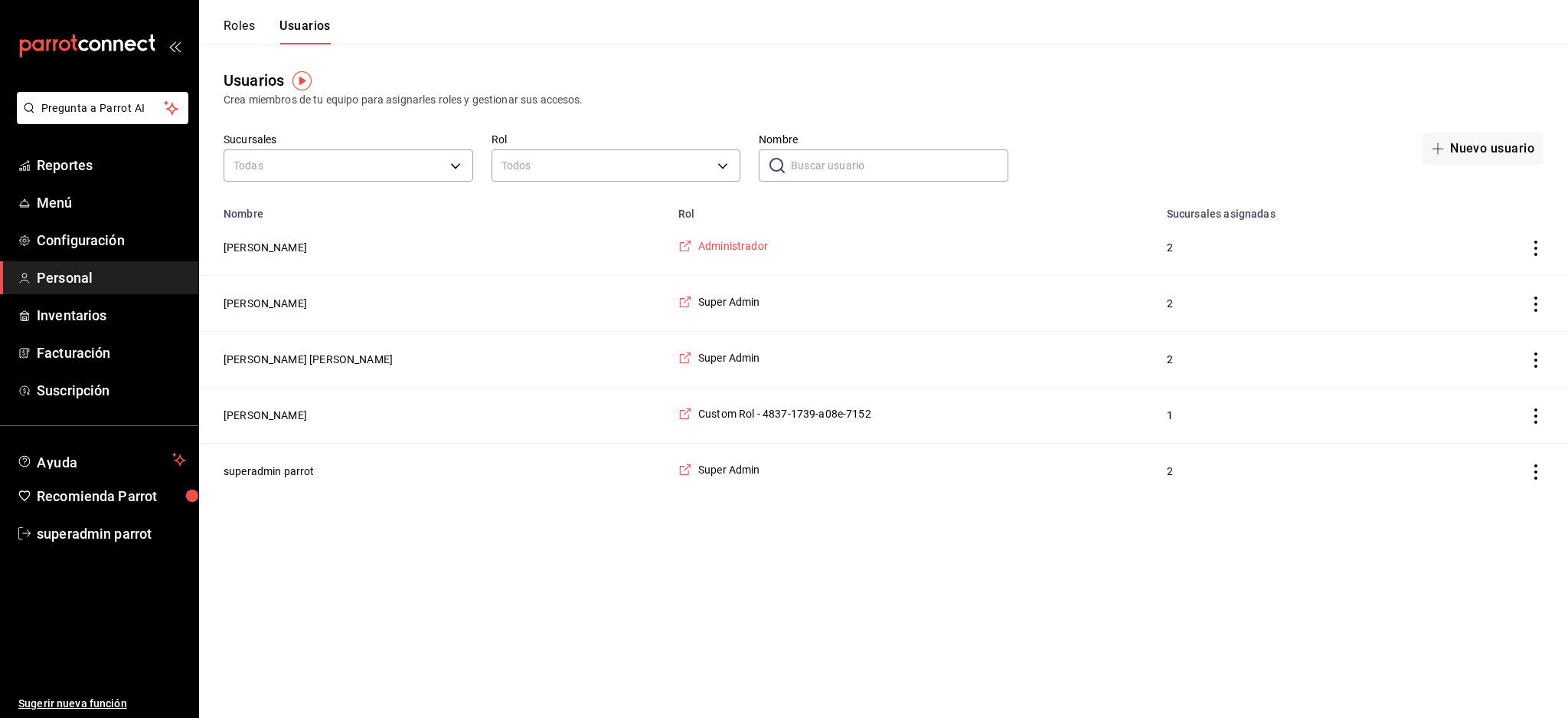
click at [698, 244] on span "Administrador" at bounding box center [733, 245] width 70 height 15
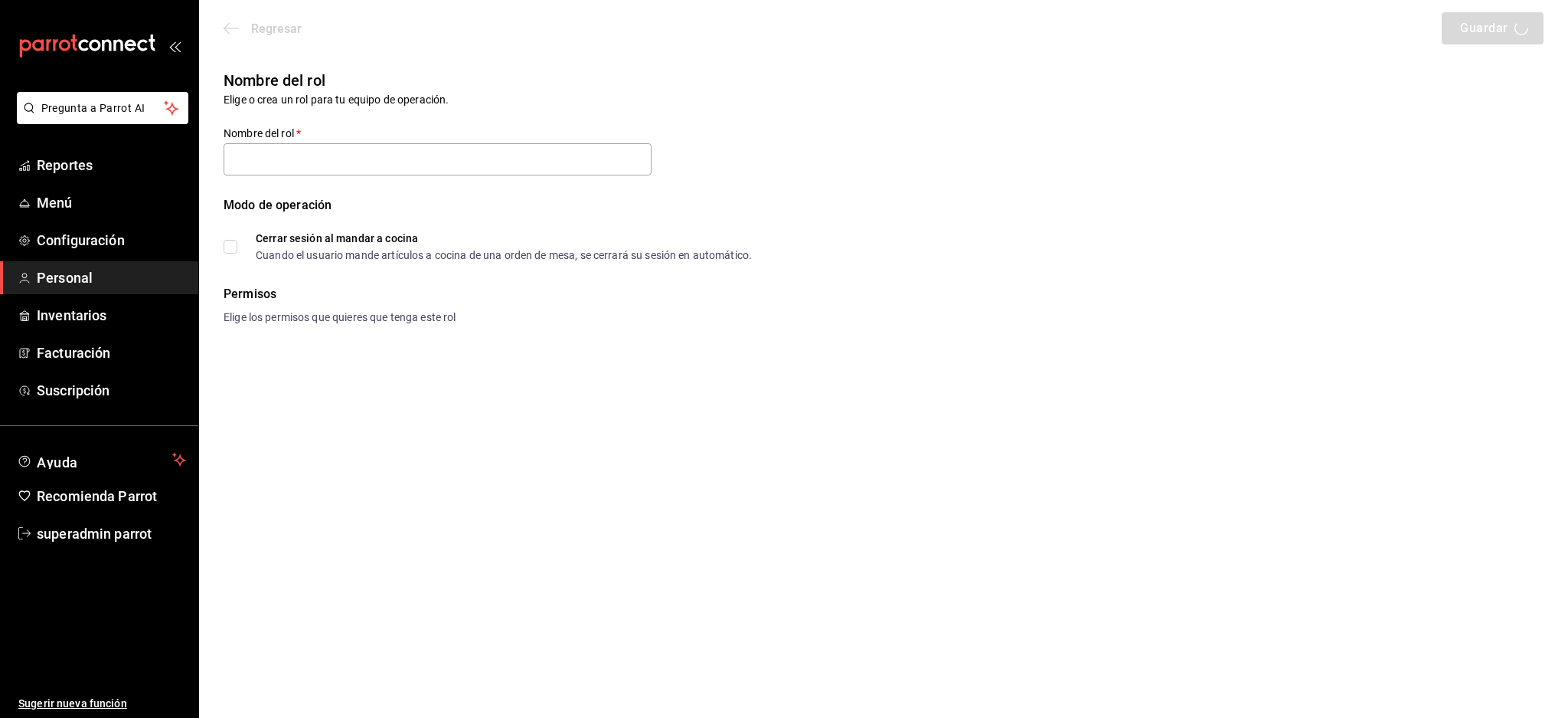
type input "Administrador"
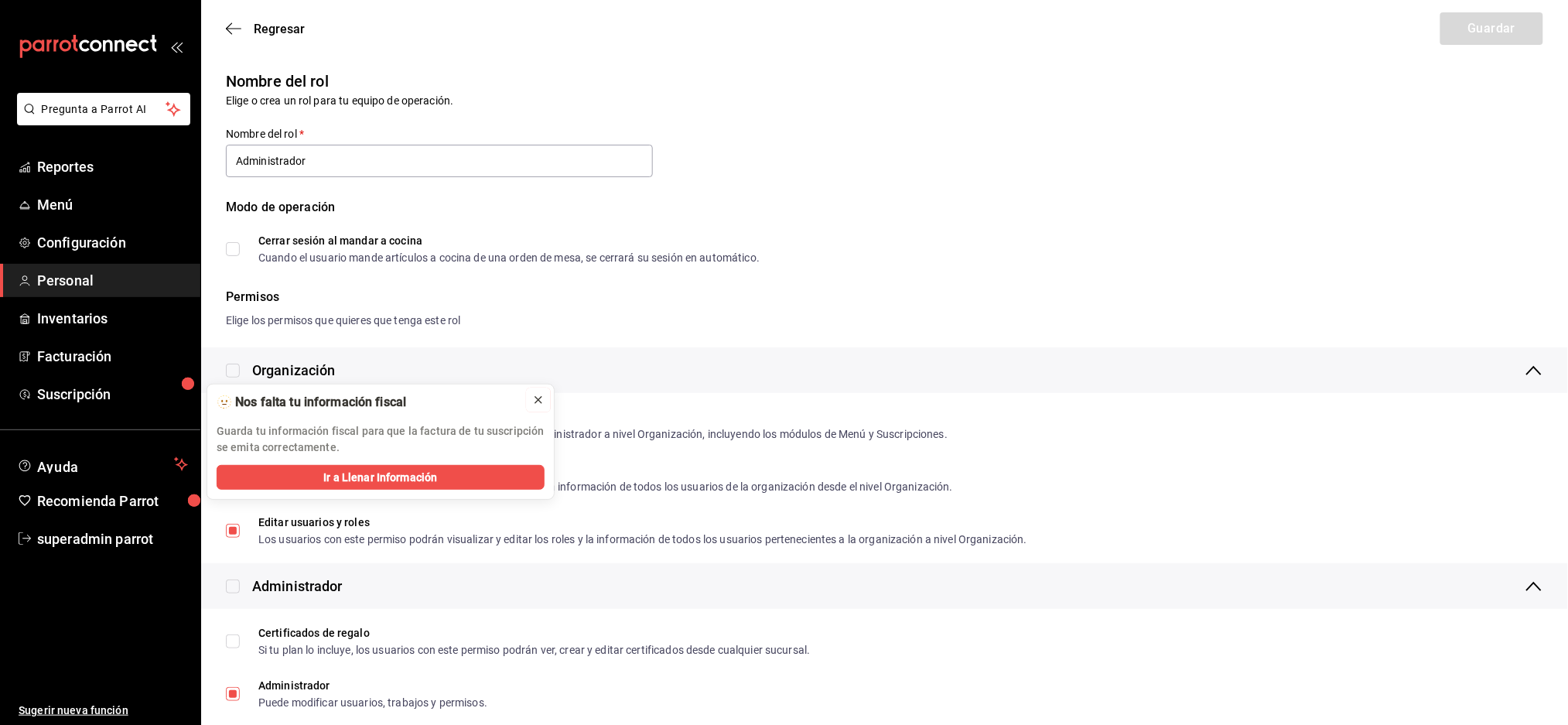
click at [536, 397] on icon at bounding box center [539, 400] width 6 height 6
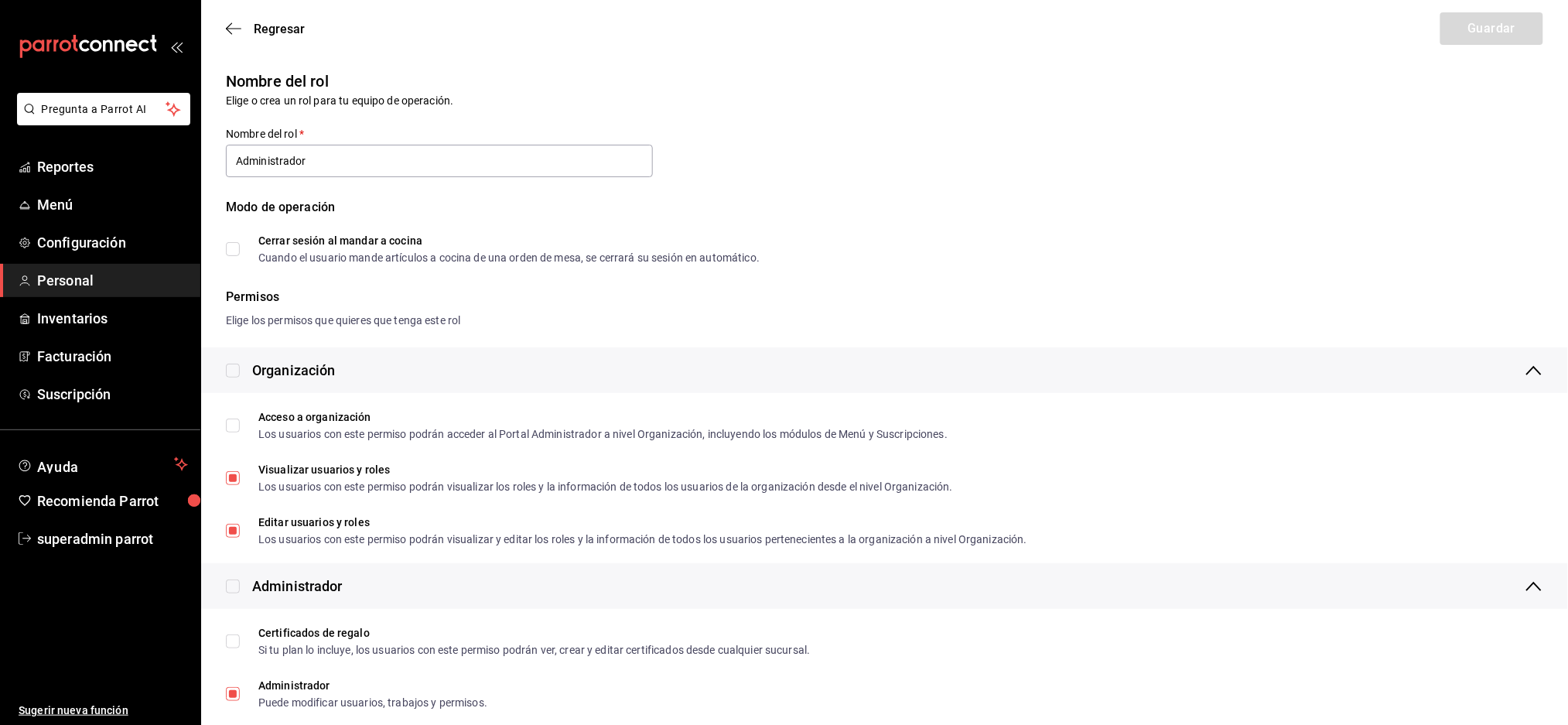
click at [224, 23] on div "Regresar Guardar" at bounding box center [885, 28] width 1367 height 57
click at [238, 31] on icon "button" at bounding box center [233, 28] width 15 height 14
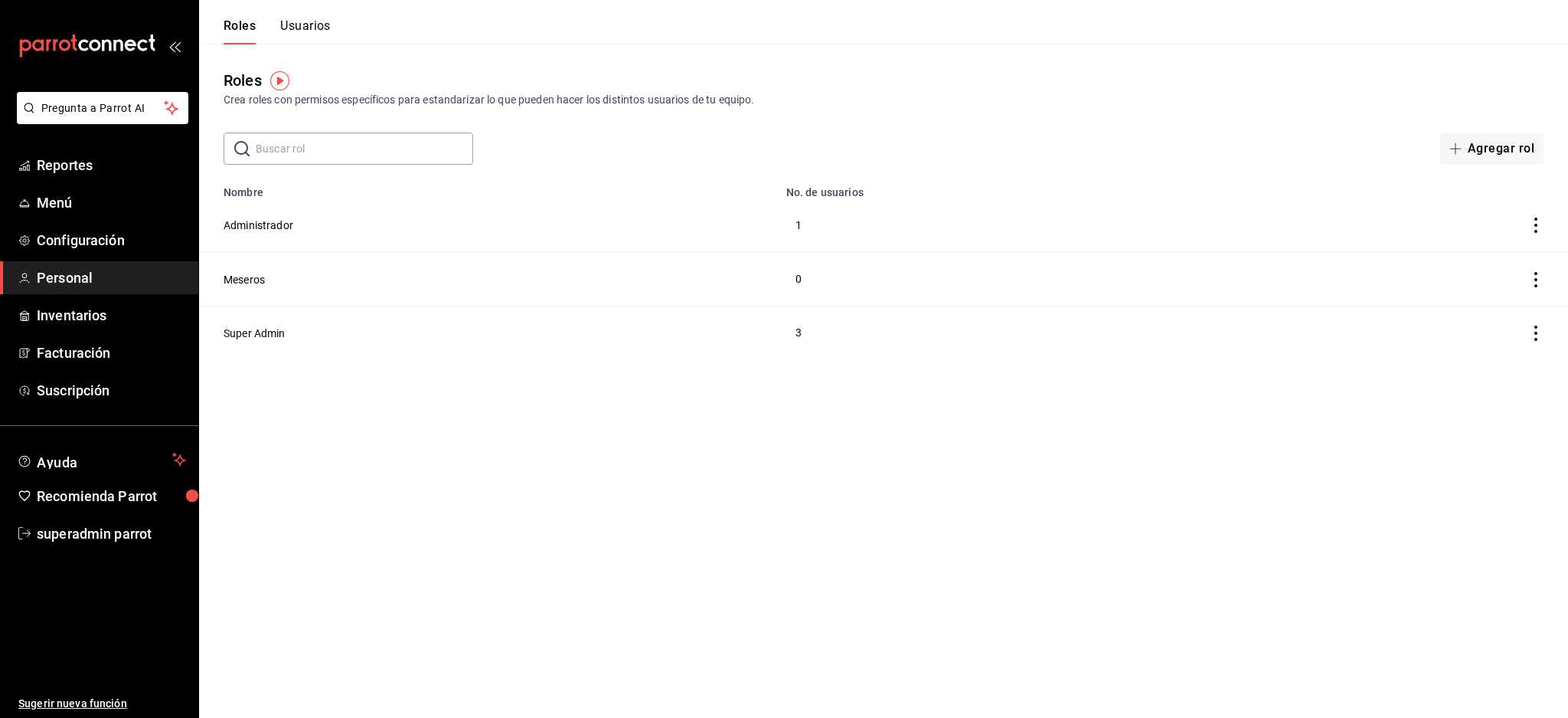
click at [224, 35] on button "Roles" at bounding box center [240, 31] width 32 height 26
